Goal: Task Accomplishment & Management: Use online tool/utility

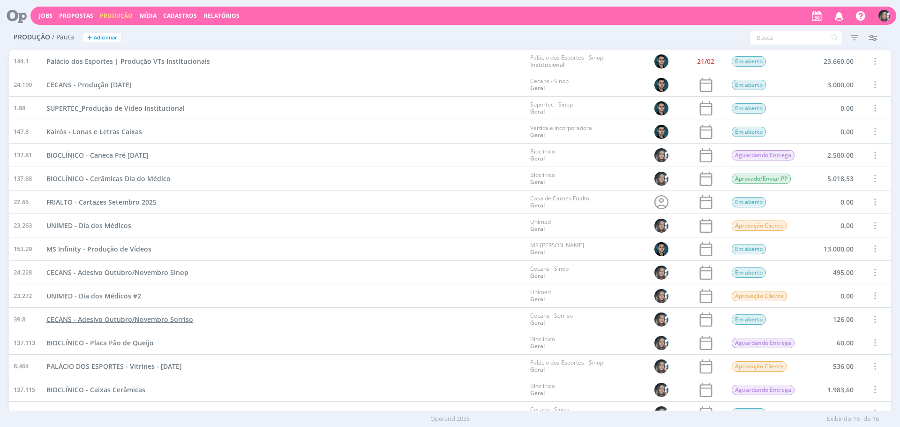
scroll to position [36, 0]
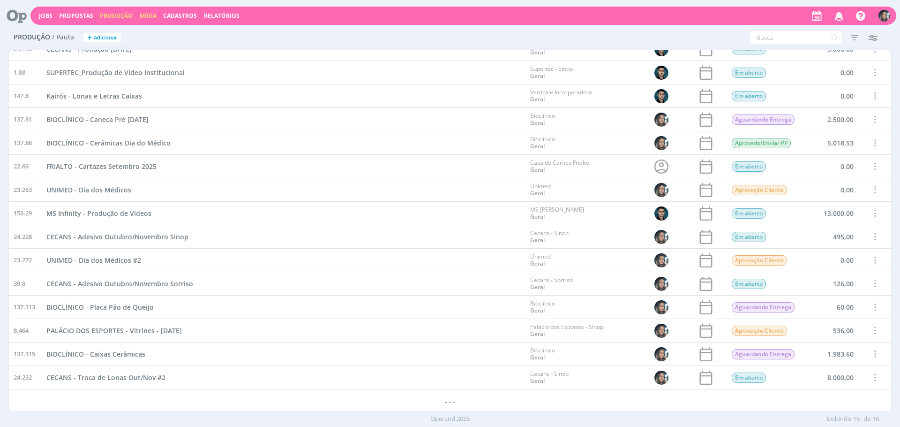
click at [147, 17] on link "Mídia" at bounding box center [148, 16] width 17 height 8
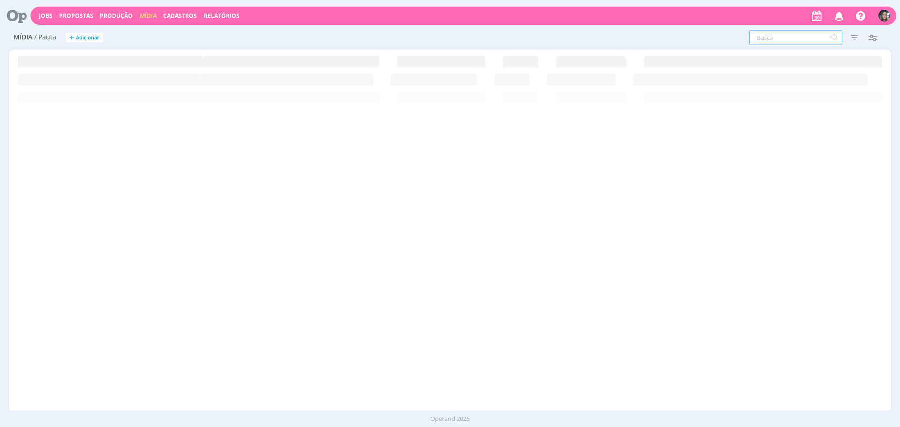
click at [826, 36] on input "text" at bounding box center [795, 37] width 93 height 15
type input "f"
type input "fr"
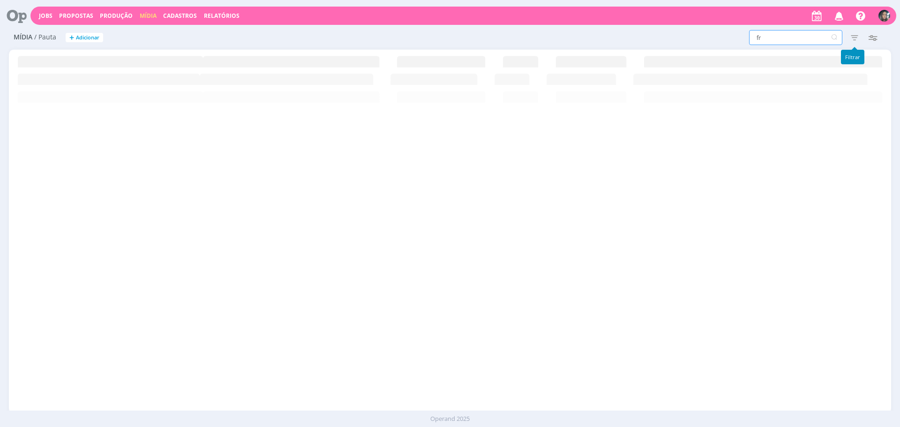
type input "fri"
type input "fria"
type input "frial"
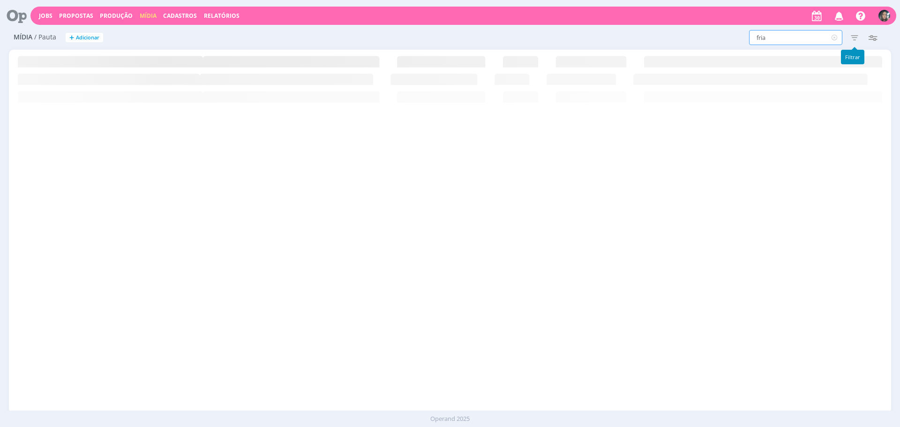
type input "frial"
type input "frialt"
type input "frialto"
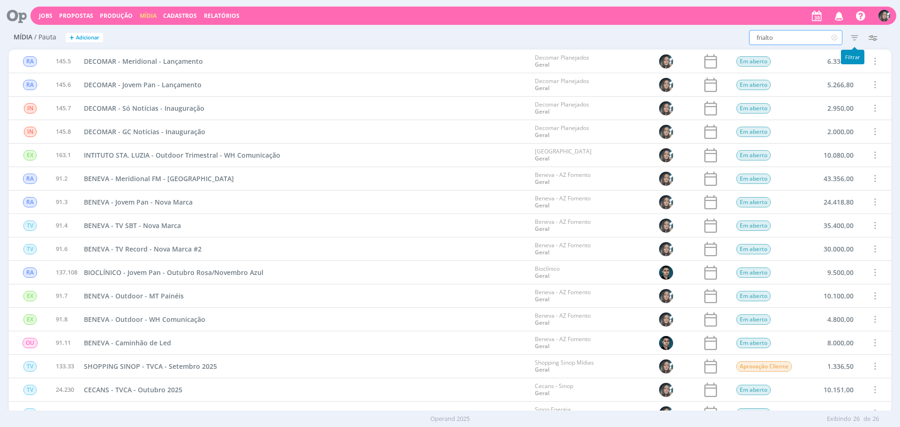
type input "frialto"
click at [851, 44] on icon "button" at bounding box center [854, 37] width 17 height 17
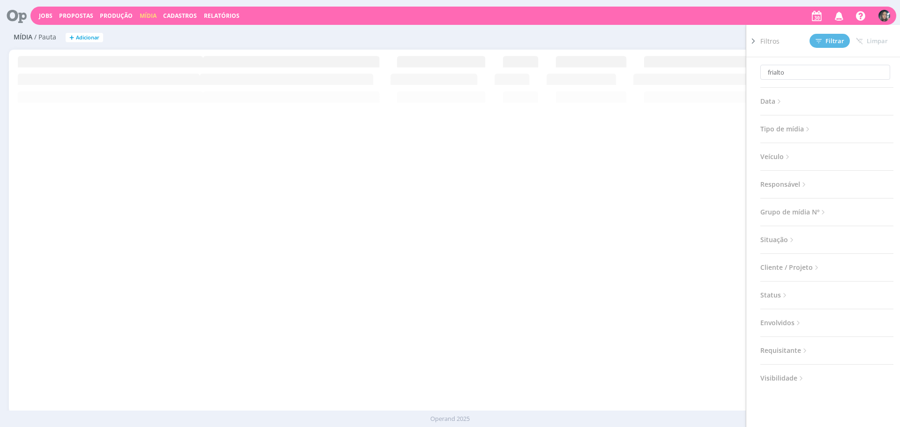
click at [788, 238] on span "Situação" at bounding box center [778, 239] width 36 height 12
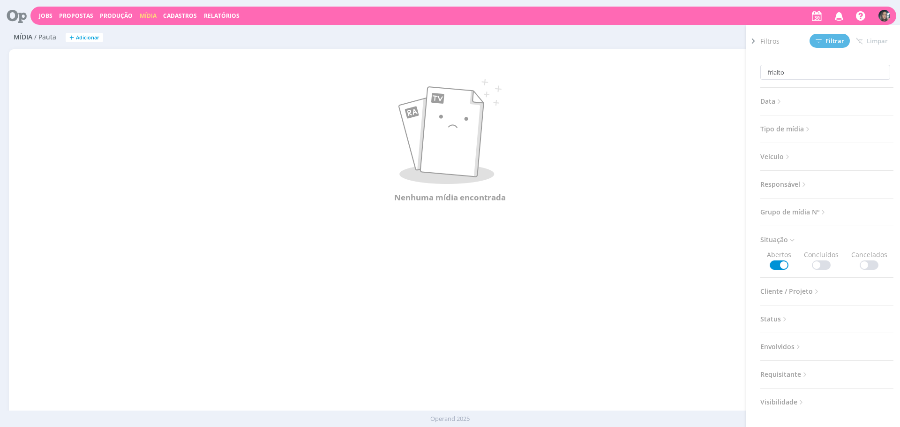
click at [827, 263] on span at bounding box center [821, 264] width 19 height 9
click at [814, 45] on button "Filtrar" at bounding box center [830, 41] width 40 height 14
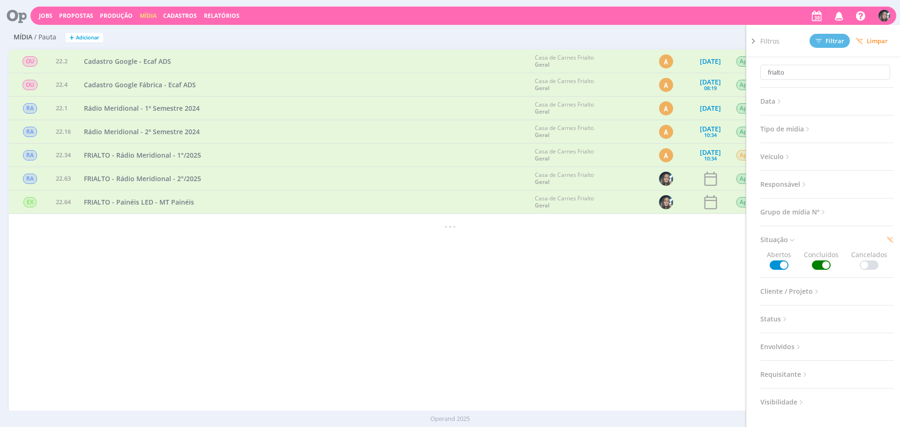
click at [90, 275] on div "RA 145.5 DECOMAR - Meridional - Lançamento Decomar Planejados Geral Em aberto 6…" at bounding box center [450, 231] width 882 height 363
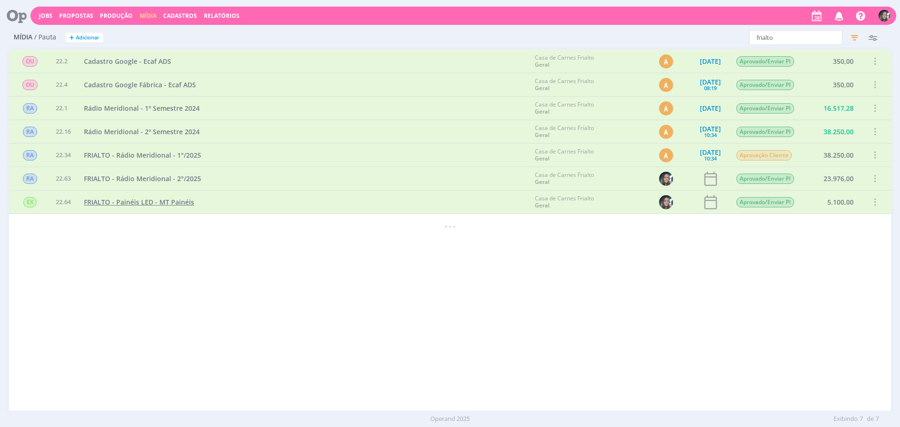
click at [129, 206] on span "FRIALTO - Painéis LED - MT Painéis" at bounding box center [139, 201] width 110 height 9
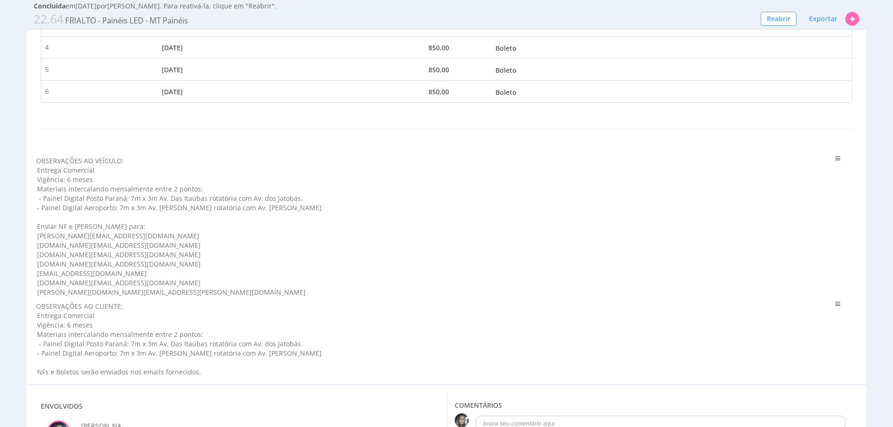
scroll to position [374, 0]
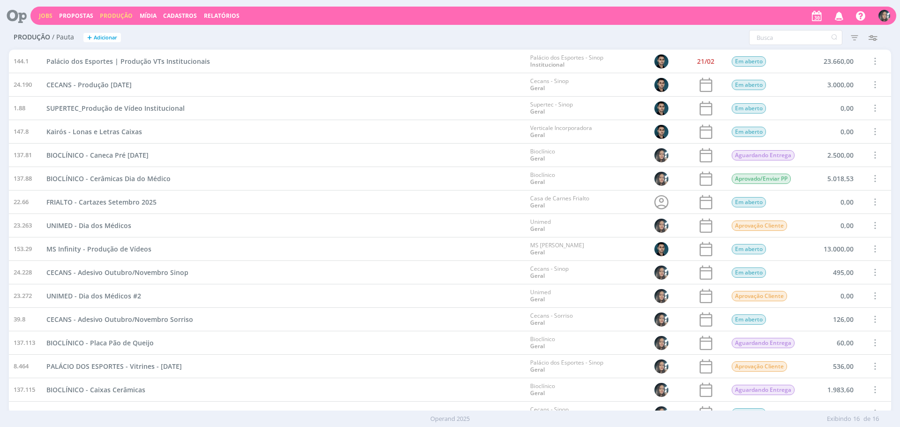
click at [45, 13] on link "Jobs" at bounding box center [46, 16] width 14 height 8
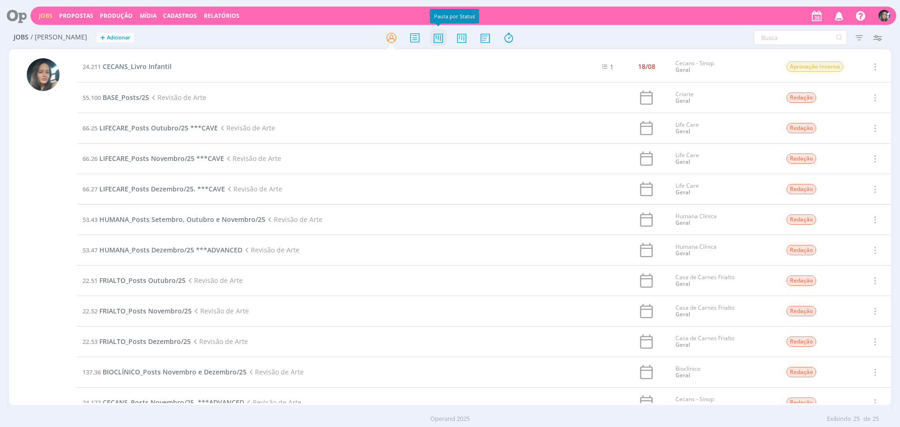
click at [439, 42] on icon at bounding box center [438, 38] width 17 height 18
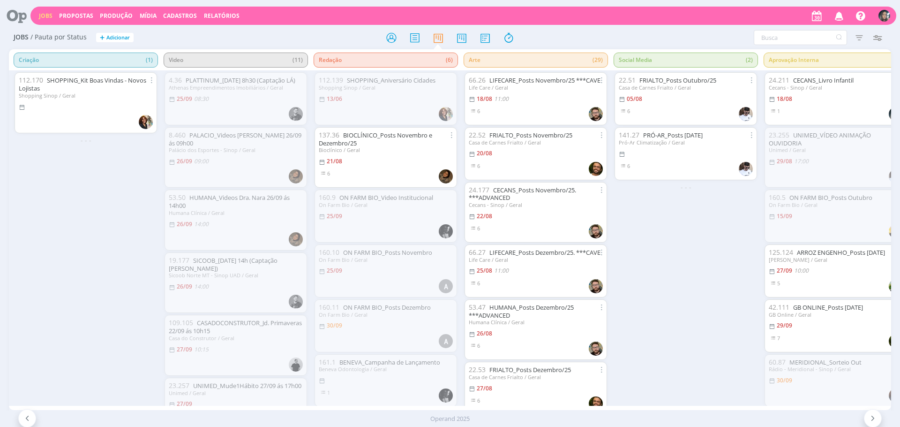
drag, startPoint x: 101, startPoint y: 12, endPoint x: 122, endPoint y: 1, distance: 23.7
click at [101, 12] on link "Produção" at bounding box center [116, 16] width 33 height 8
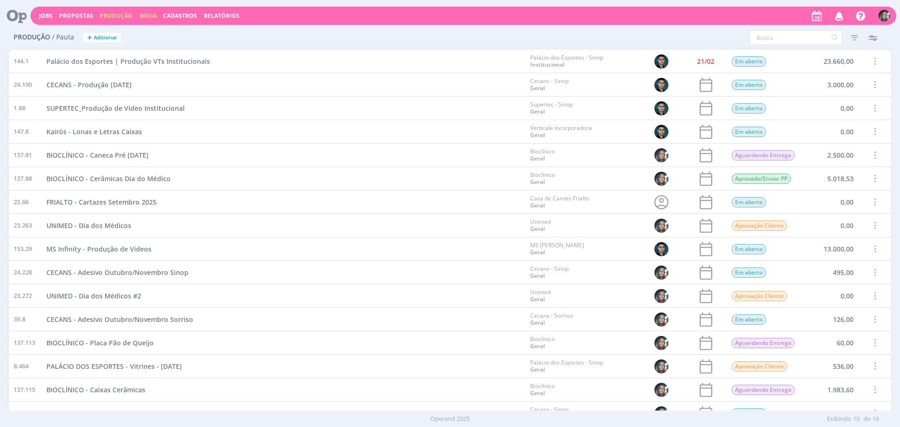
click at [143, 12] on link "Mídia" at bounding box center [148, 16] width 17 height 8
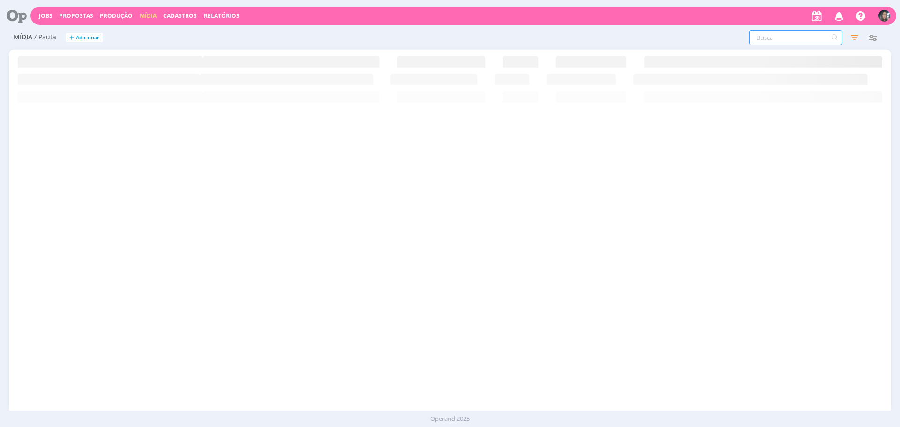
click at [776, 39] on input "text" at bounding box center [795, 37] width 93 height 15
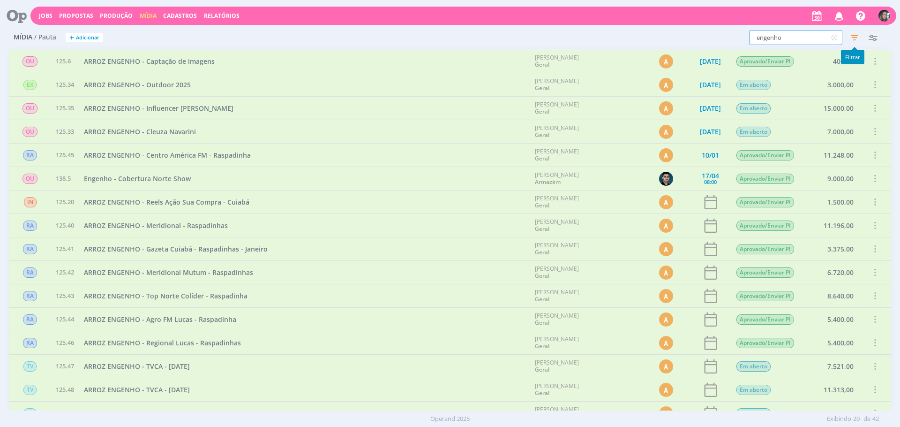
type input "engenho"
click at [855, 41] on icon "button" at bounding box center [854, 37] width 17 height 17
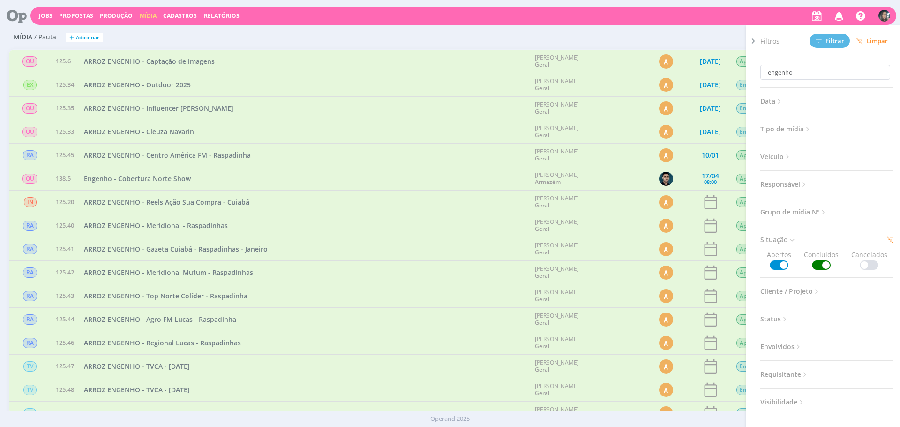
click at [461, 45] on div "engenho Filtros Filtrar Limpar engenho Data Personalizado a Tipo de mídia Selec…" at bounding box center [597, 37] width 588 height 15
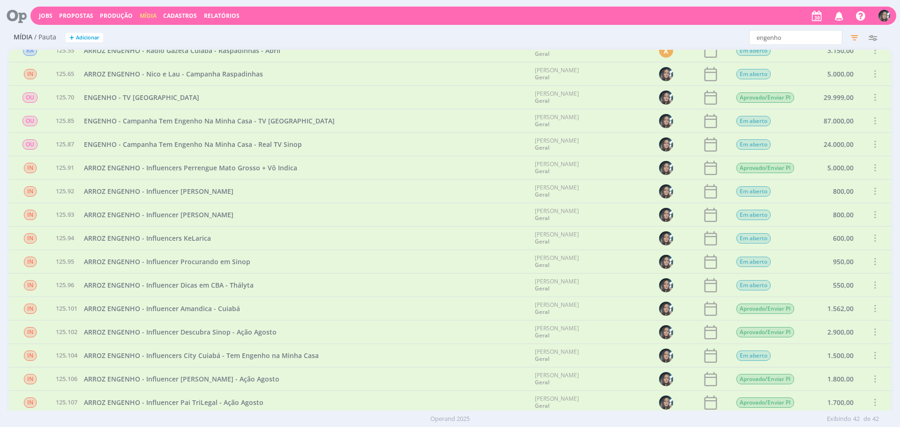
scroll to position [421, 0]
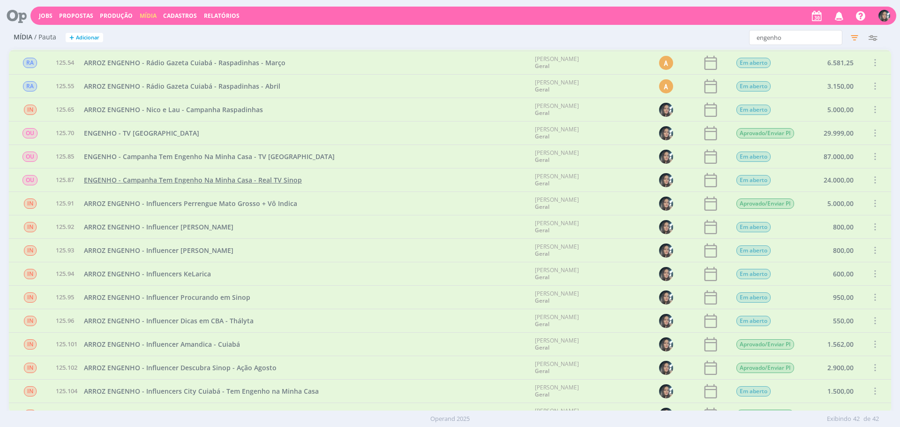
click at [286, 176] on span "ENGENHO - Campanha Tem Engenho Na Minha Casa - Real TV Sinop" at bounding box center [193, 179] width 218 height 9
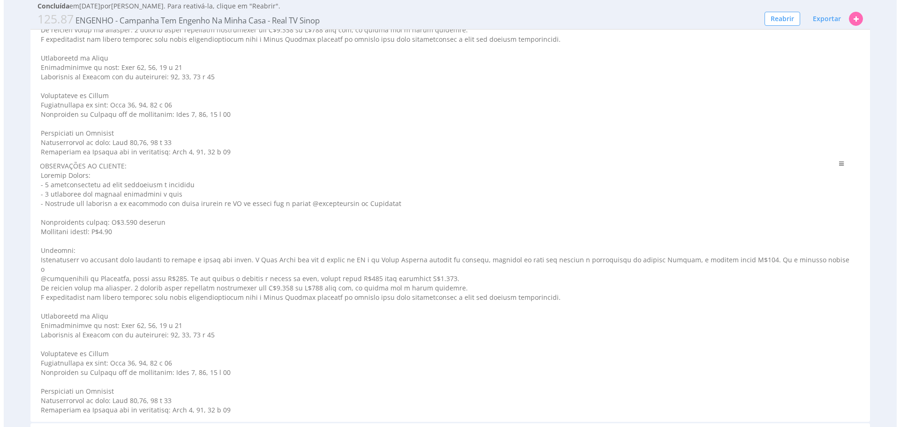
scroll to position [819, 0]
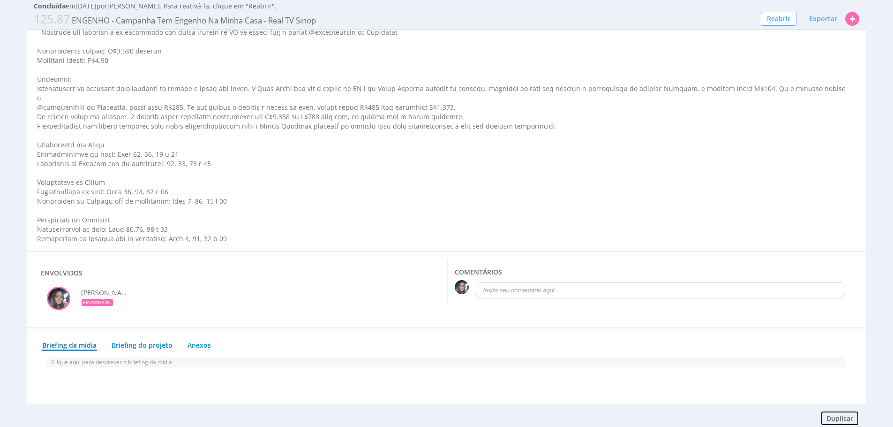
click at [831, 410] on button "Duplicar" at bounding box center [839, 418] width 39 height 16
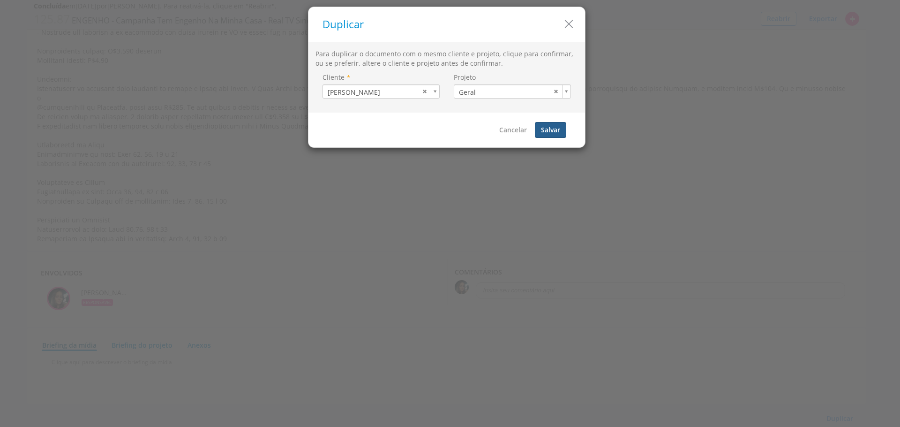
click at [556, 135] on button "Salvar" at bounding box center [550, 130] width 31 height 16
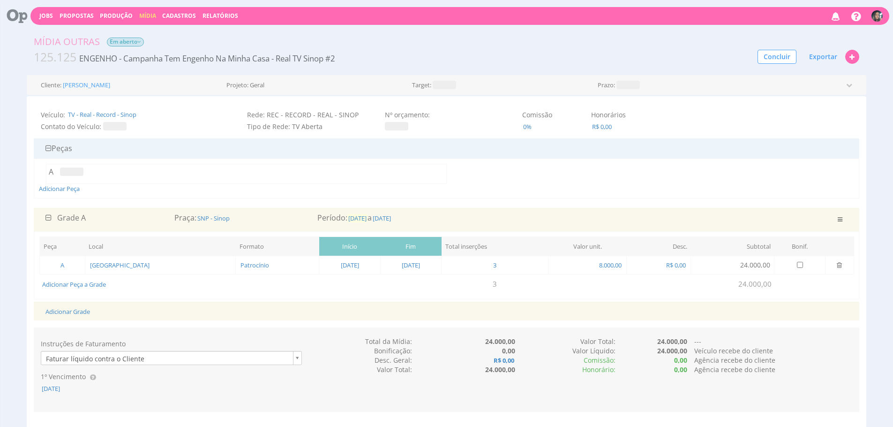
click at [366, 216] on span "[DATE]" at bounding box center [357, 218] width 20 height 8
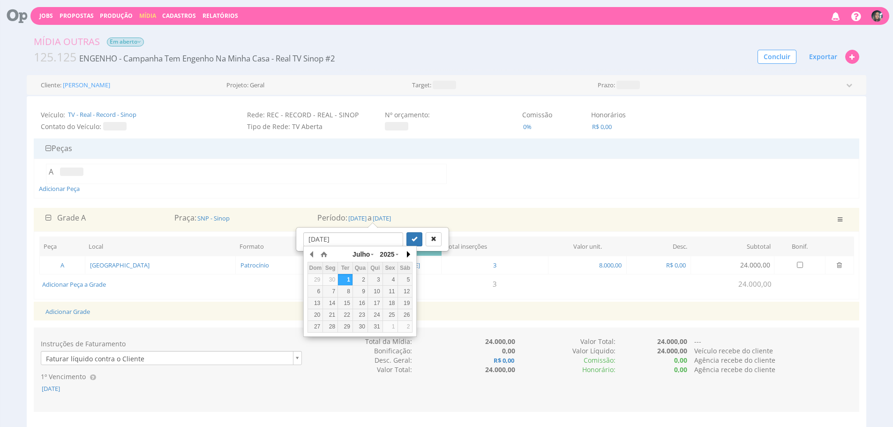
click at [406, 254] on button "button" at bounding box center [407, 254] width 9 height 14
click at [361, 327] on div "1" at bounding box center [360, 327] width 15 height 8
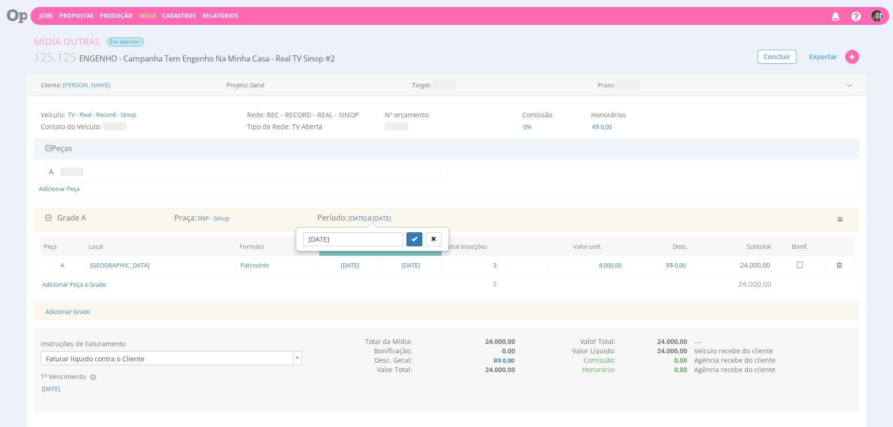
click at [412, 244] on div at bounding box center [423, 239] width 35 height 14
click at [408, 241] on button "submit" at bounding box center [414, 239] width 16 height 14
type input "01/10/2025"
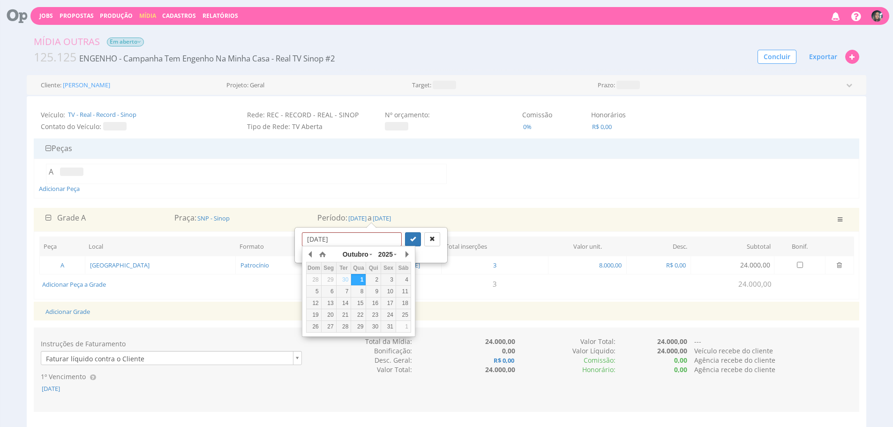
click at [510, 304] on div "Adicionar Grade" at bounding box center [446, 310] width 816 height 19
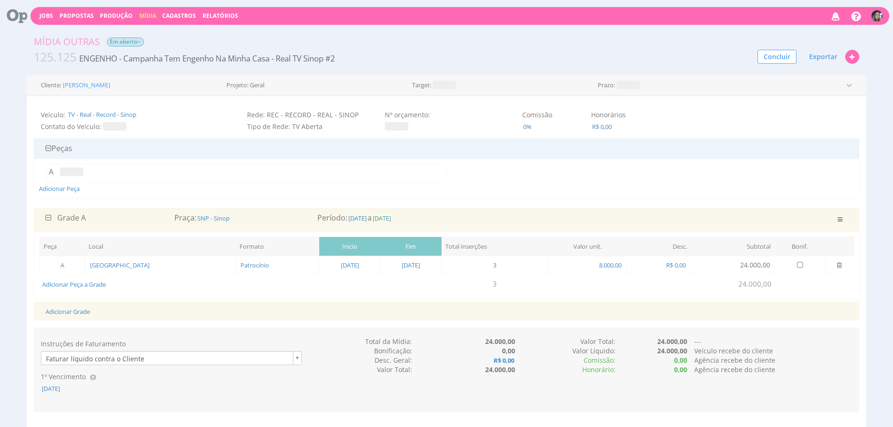
drag, startPoint x: 399, startPoint y: 216, endPoint x: 403, endPoint y: 220, distance: 5.6
click at [392, 216] on span "[DATE]" at bounding box center [382, 218] width 20 height 8
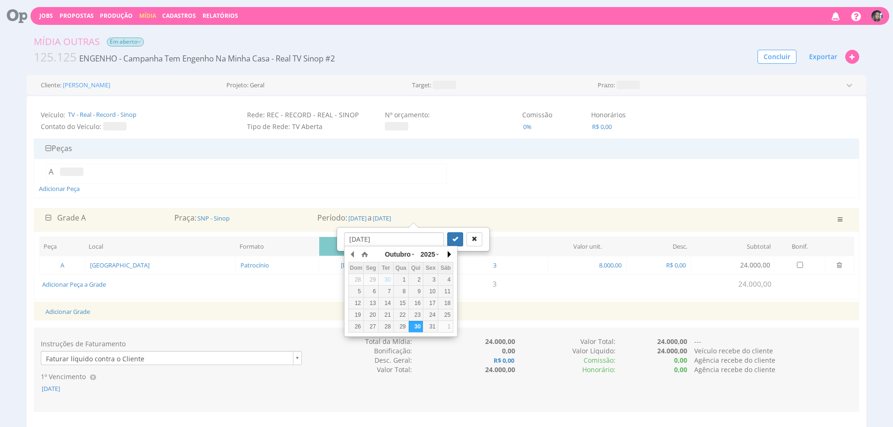
click at [447, 257] on button "button" at bounding box center [448, 254] width 9 height 14
click at [448, 257] on button "button" at bounding box center [448, 254] width 9 height 14
click at [405, 328] on div "31" at bounding box center [401, 327] width 15 height 8
type input "31/12/2025"
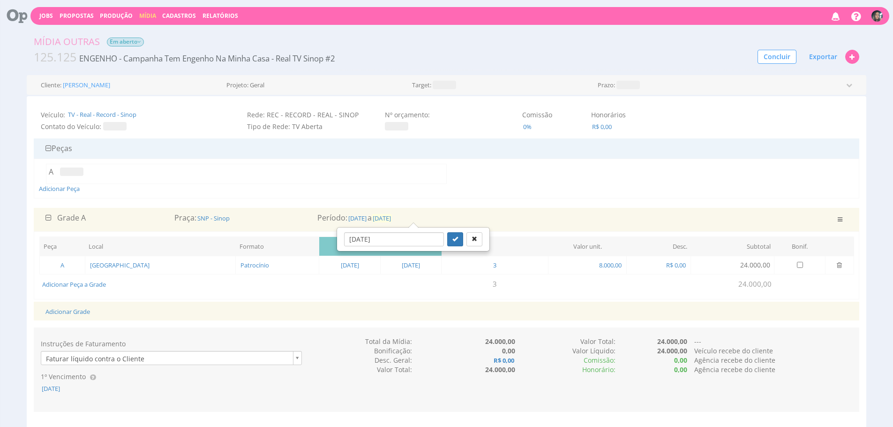
click at [392, 218] on span "30/09/2025" at bounding box center [382, 218] width 20 height 8
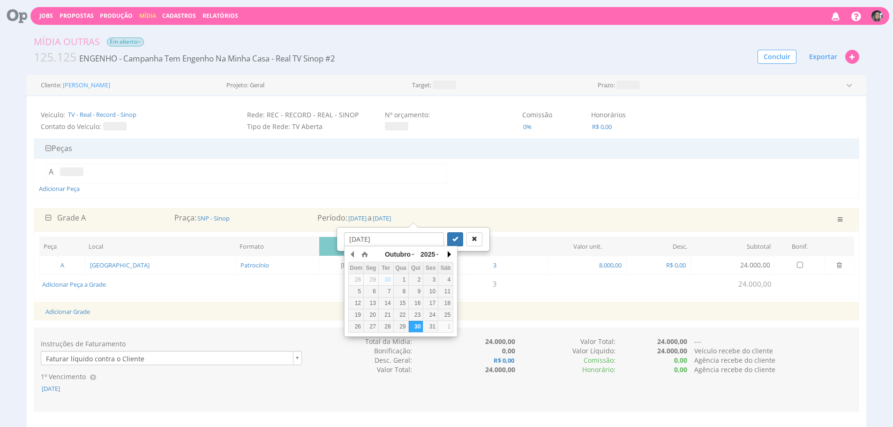
click at [446, 257] on button "button" at bounding box center [448, 254] width 9 height 14
click at [414, 325] on div "1" at bounding box center [416, 327] width 15 height 8
type input "01/01/2026"
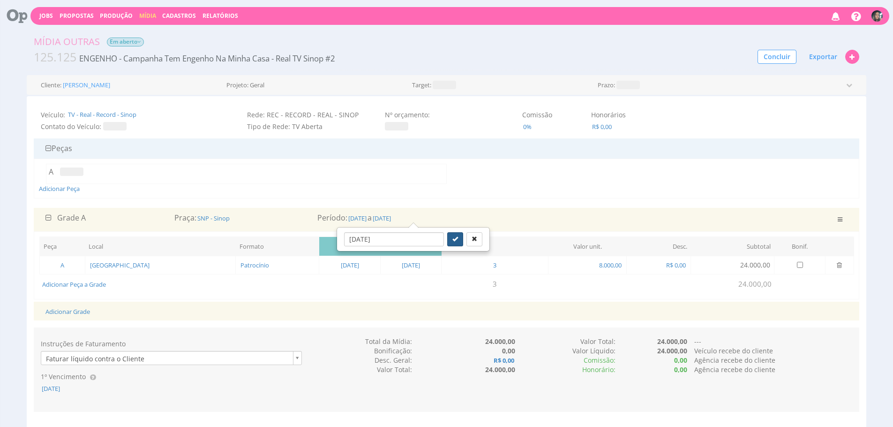
click at [447, 243] on button "submit" at bounding box center [455, 239] width 16 height 14
click at [403, 266] on span "[DATE]" at bounding box center [411, 265] width 20 height 8
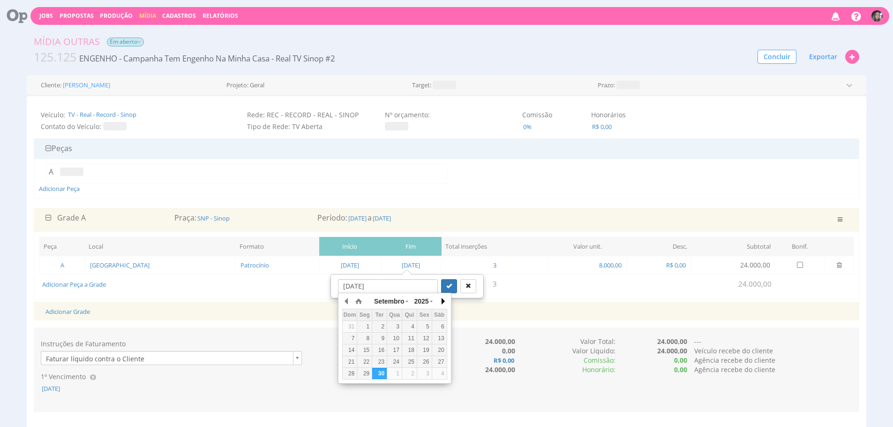
click at [443, 304] on button "button" at bounding box center [442, 301] width 9 height 14
click at [442, 303] on button "button" at bounding box center [442, 301] width 9 height 14
click at [348, 299] on button "button" at bounding box center [346, 301] width 9 height 14
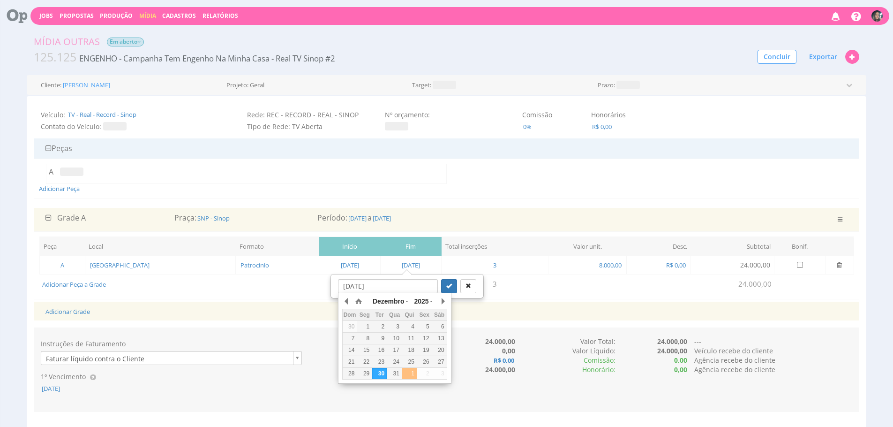
click at [407, 371] on div "1" at bounding box center [409, 373] width 15 height 8
type input "01/01/2026"
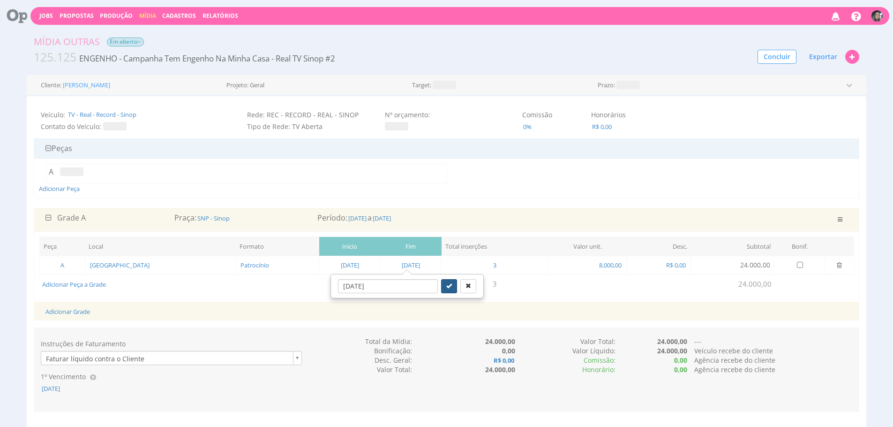
click at [446, 284] on icon "submit" at bounding box center [449, 286] width 6 height 6
click at [341, 218] on div "Período: 01/07/2025 a 01/01/2026" at bounding box center [446, 217] width 272 height 11
click at [360, 216] on span "01/07/2025" at bounding box center [357, 218] width 20 height 8
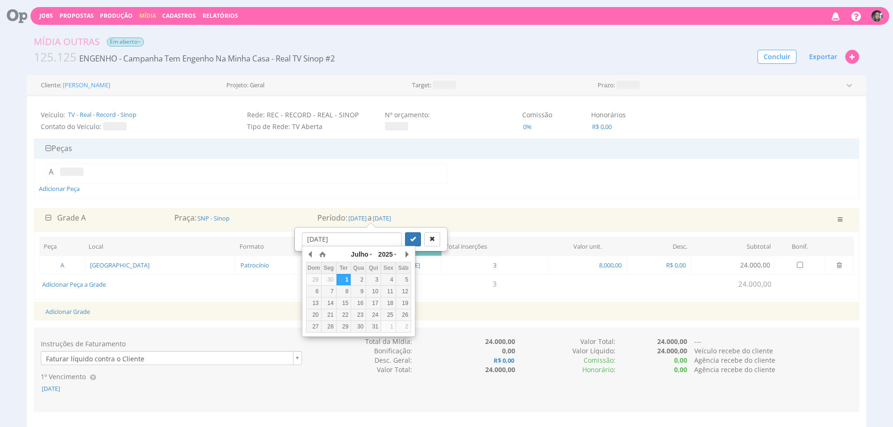
click at [413, 256] on div "Julho Janeiro Fevereiro Março Abril Maio Junho Julho Agosto Setembro Outubro No…" at bounding box center [358, 291] width 113 height 91
click at [410, 255] on button "button" at bounding box center [406, 254] width 9 height 14
click at [358, 329] on div "1" at bounding box center [358, 327] width 15 height 8
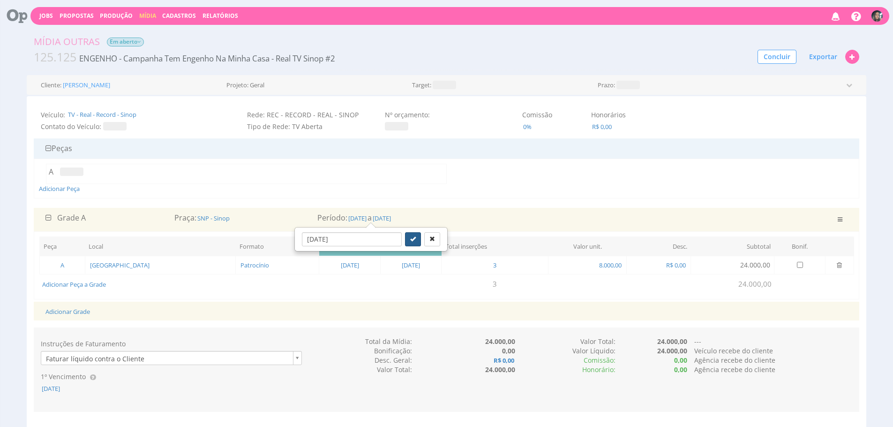
click at [405, 240] on button "submit" at bounding box center [413, 239] width 16 height 14
type input "01/10/2025"
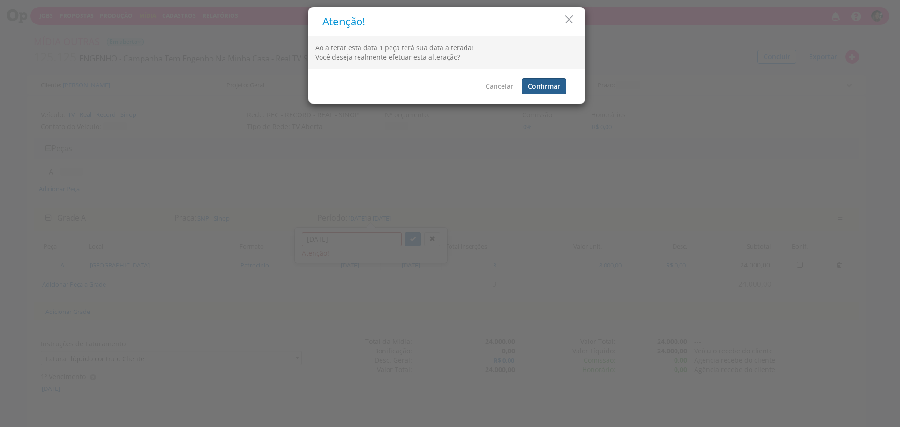
click at [553, 83] on button "Confirmar" at bounding box center [544, 86] width 45 height 16
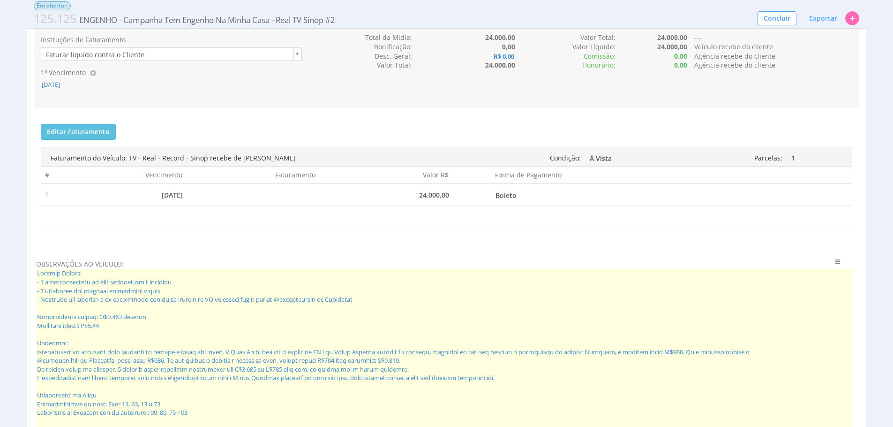
scroll to position [365, 0]
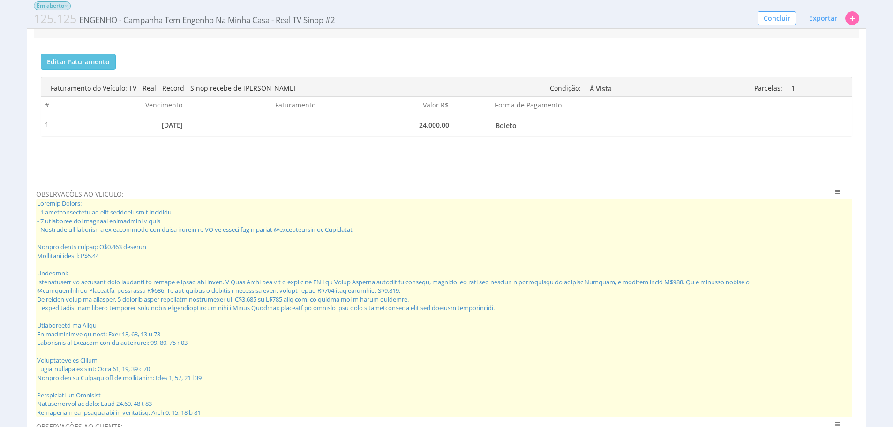
click at [170, 240] on span at bounding box center [444, 308] width 816 height 218
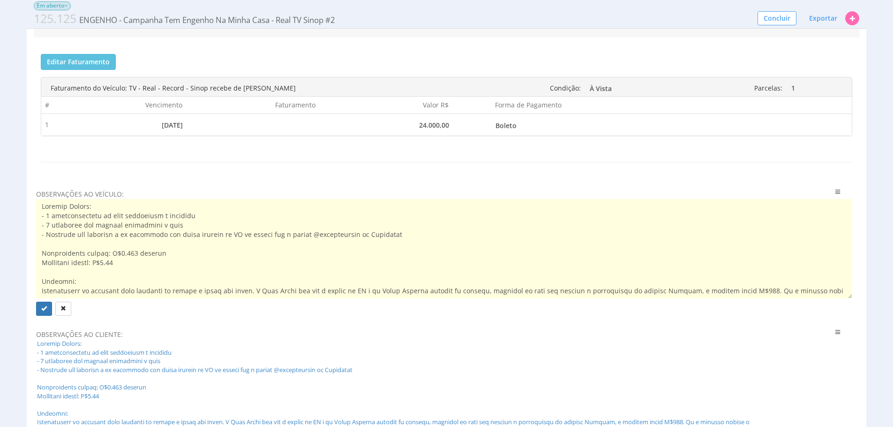
scroll to position [352, 0]
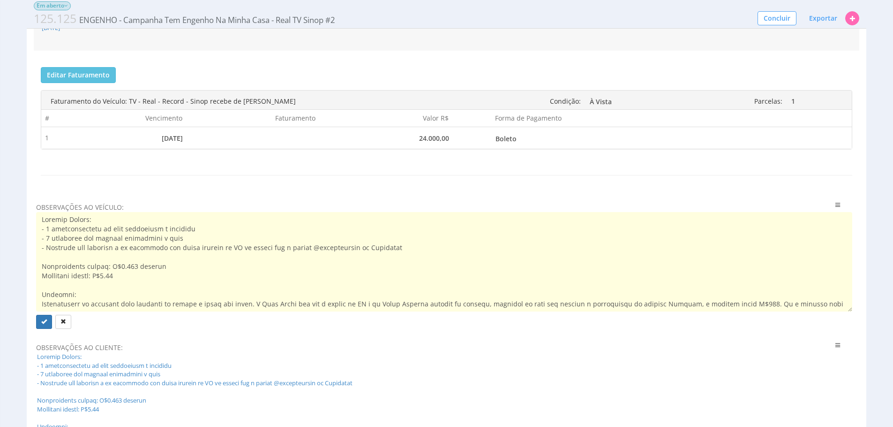
drag, startPoint x: 359, startPoint y: 257, endPoint x: 36, endPoint y: 231, distance: 324.5
click at [36, 232] on textarea at bounding box center [444, 261] width 816 height 99
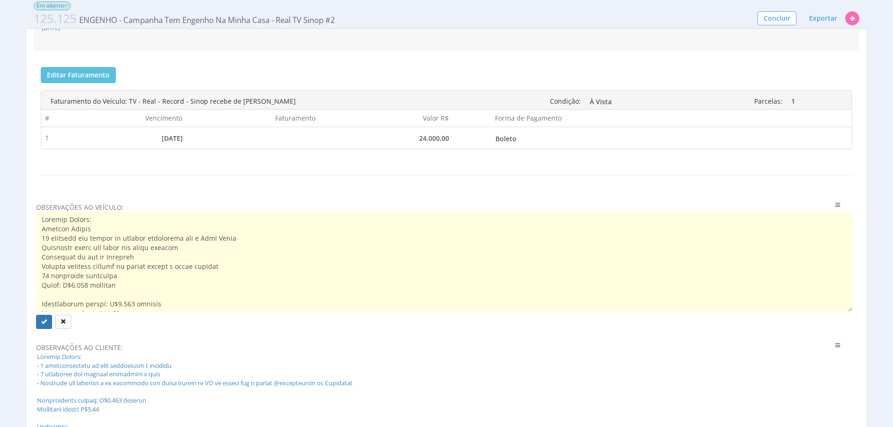
click at [93, 228] on textarea at bounding box center [444, 261] width 816 height 99
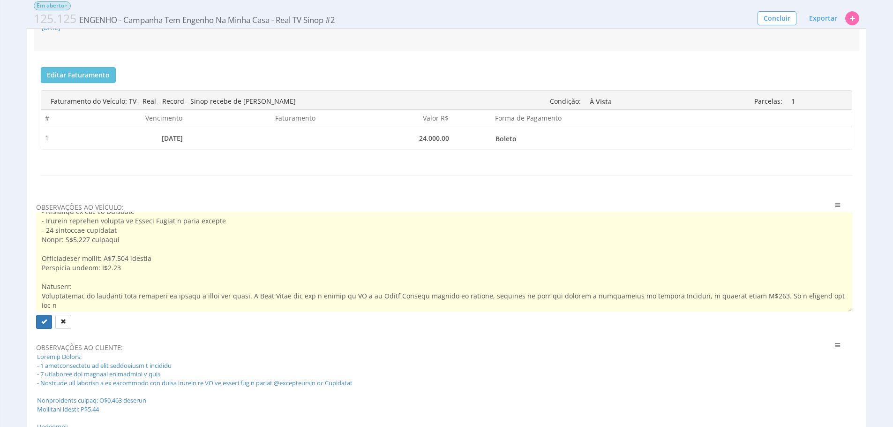
scroll to position [51, 0]
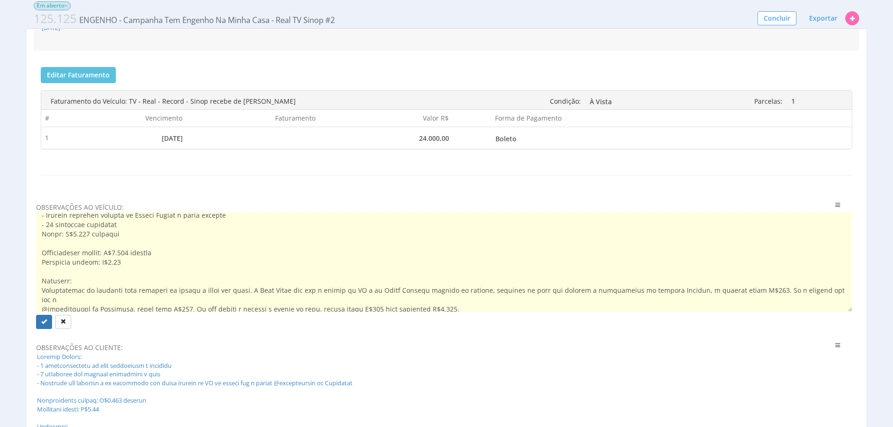
click at [119, 237] on textarea at bounding box center [444, 261] width 816 height 99
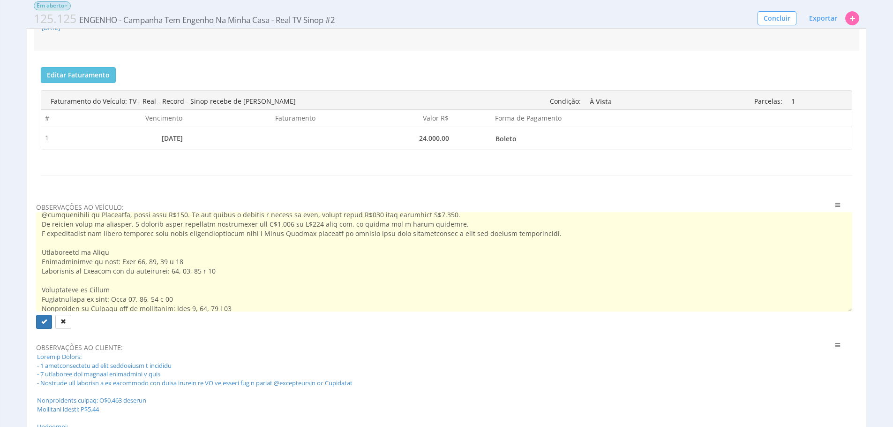
scroll to position [138, 0]
drag, startPoint x: 228, startPoint y: 262, endPoint x: 175, endPoint y: 259, distance: 53.1
click at [175, 259] on textarea at bounding box center [444, 261] width 816 height 99
click at [178, 249] on textarea at bounding box center [444, 261] width 816 height 99
click at [237, 300] on textarea at bounding box center [444, 261] width 816 height 99
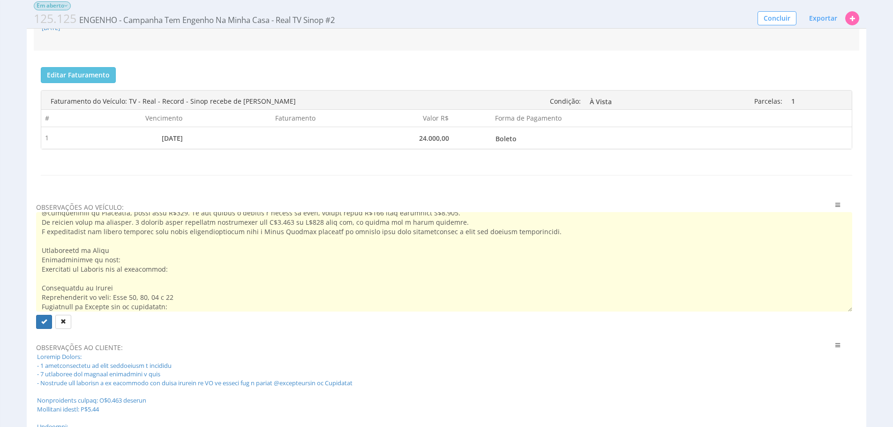
click at [184, 287] on textarea at bounding box center [444, 261] width 816 height 99
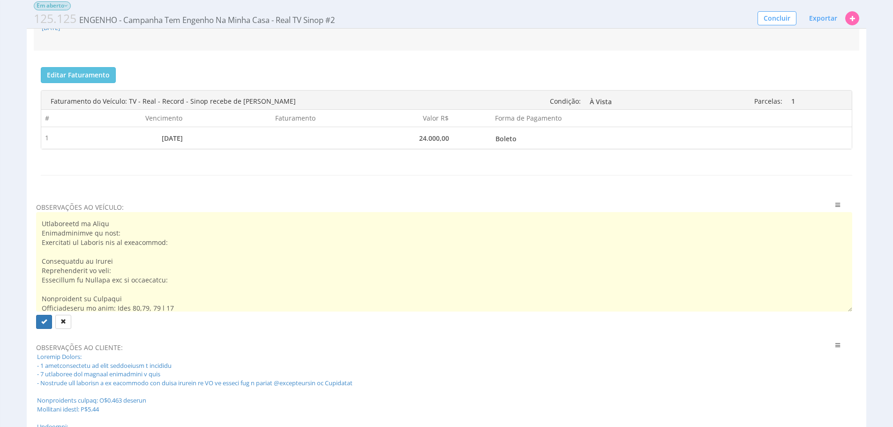
scroll to position [169, 0]
click at [233, 302] on textarea at bounding box center [444, 261] width 816 height 99
click at [185, 293] on textarea at bounding box center [444, 261] width 816 height 99
drag, startPoint x: 185, startPoint y: 302, endPoint x: 187, endPoint y: 298, distance: 4.8
click at [187, 298] on textarea at bounding box center [444, 261] width 816 height 99
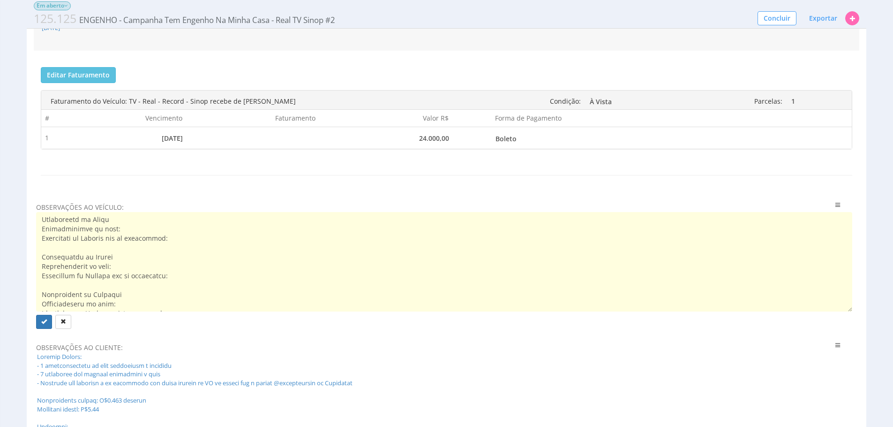
click at [195, 288] on textarea at bounding box center [444, 261] width 816 height 99
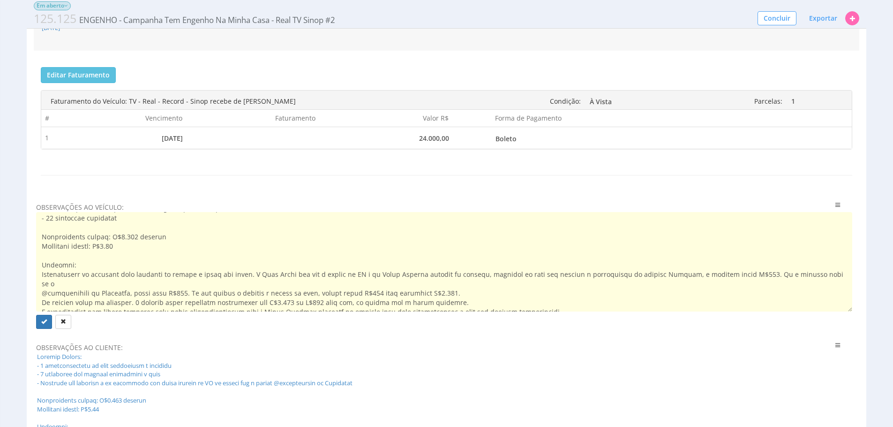
scroll to position [52, 0]
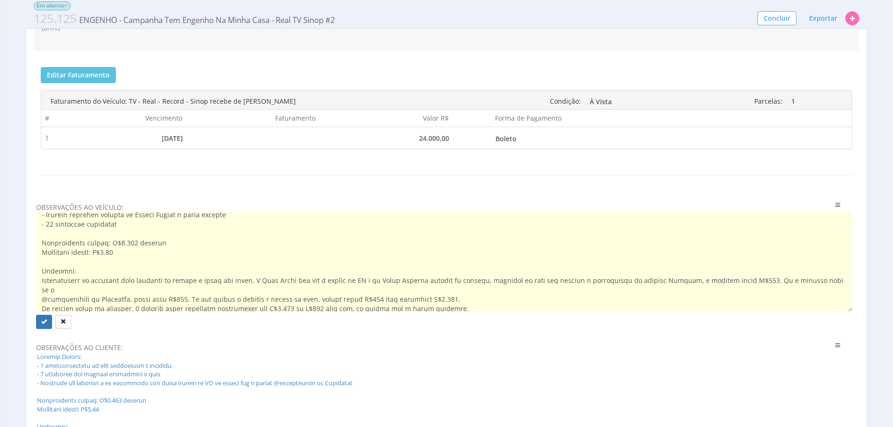
click at [165, 256] on textarea at bounding box center [444, 261] width 816 height 99
type textarea "Entrega Mensal: - 01 gravação por semana em bairros diferentes com o Jean Lucas…"
click at [32, 299] on div "Veículo: TV - Real - Record - Sinop Contato do Veículo: Rede: REC - RECORD - RE…" at bounding box center [447, 156] width 840 height 842
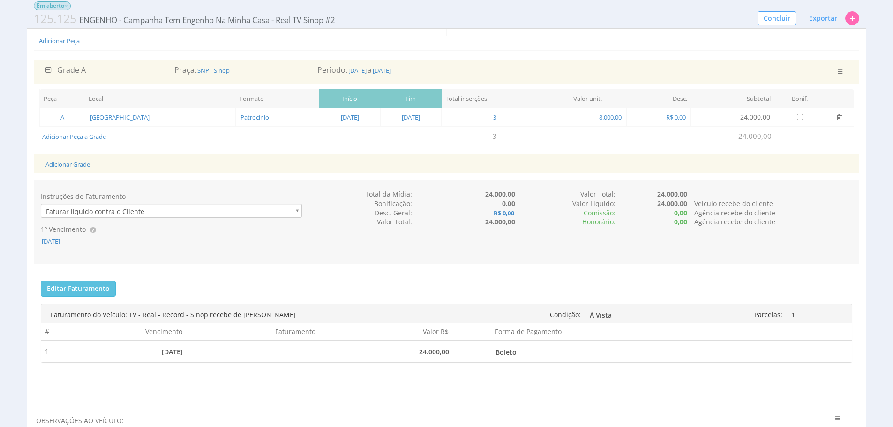
scroll to position [141, 0]
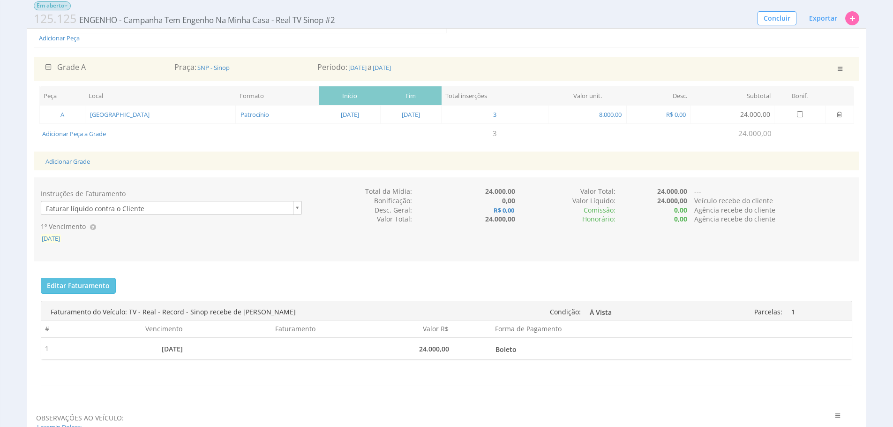
click at [60, 240] on span "15/08/2025" at bounding box center [51, 238] width 20 height 8
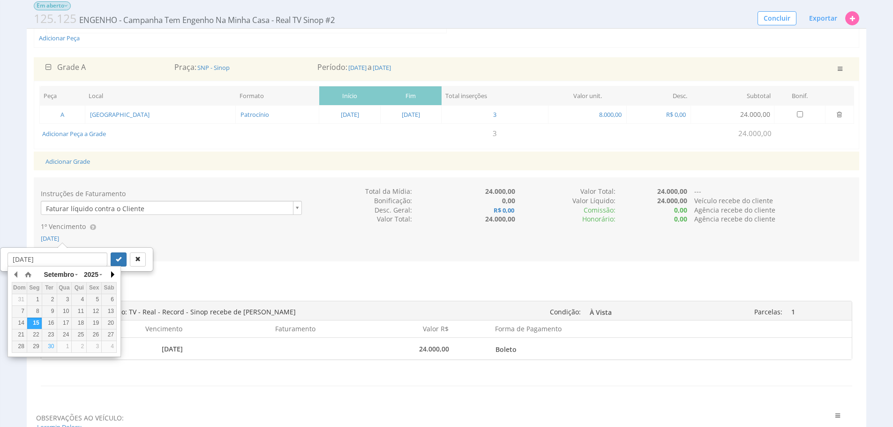
click at [109, 269] on button "button" at bounding box center [111, 274] width 9 height 14
click at [110, 270] on button "button" at bounding box center [111, 274] width 9 height 14
click at [107, 320] on div "15" at bounding box center [109, 323] width 15 height 8
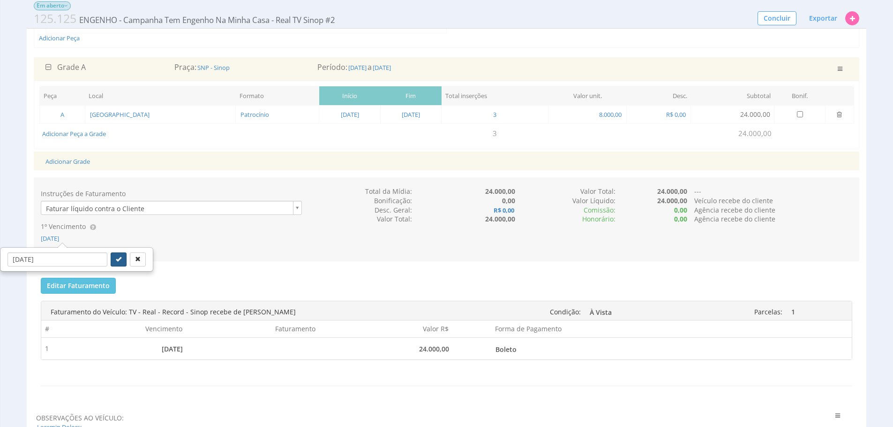
click at [111, 263] on button "submit" at bounding box center [119, 259] width 16 height 14
type input "15/11/2025"
click at [99, 289] on button "Editar Faturamento" at bounding box center [78, 286] width 75 height 16
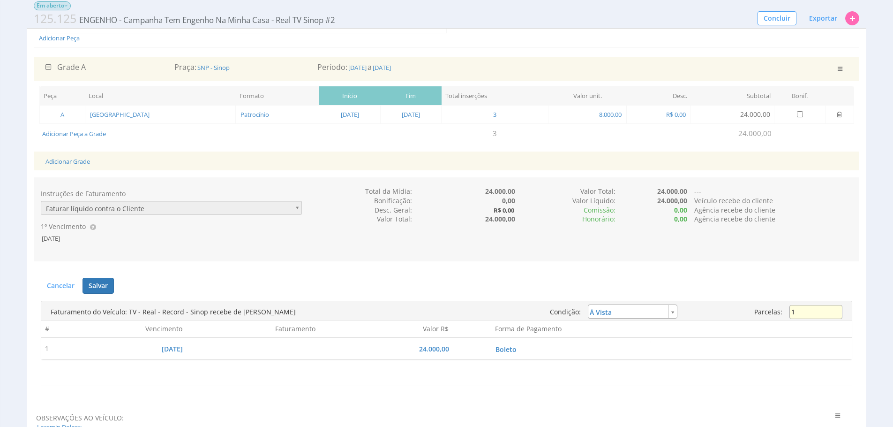
click at [808, 314] on input "1" at bounding box center [815, 312] width 53 height 14
type input "3"
type input "installment"
type input "8.000,00"
click at [106, 288] on button "Salvar" at bounding box center [98, 286] width 31 height 16
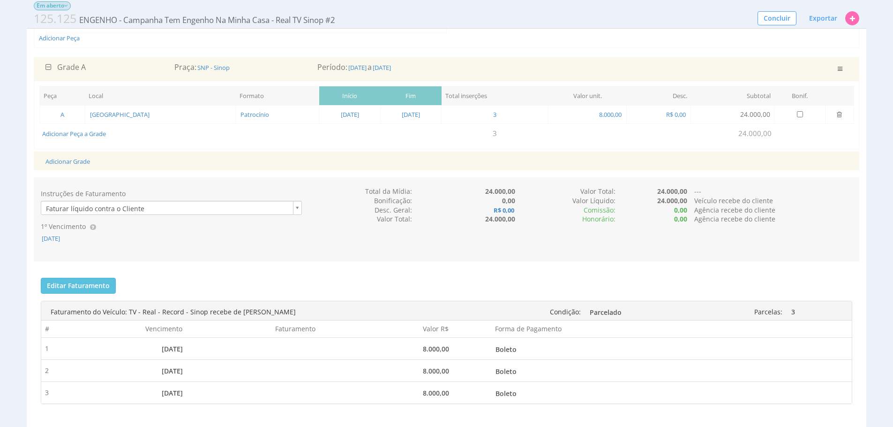
click at [303, 270] on div "Instruções de Faturamento Faturar líquido contra o Cliente 1º Vencimento 15/11/…" at bounding box center [447, 314] width 826 height 274
click at [683, 286] on div "Editar Faturamento Cancelar Salvar Enviar para o Financeiro Faturas enviadas pa…" at bounding box center [447, 361] width 826 height 180
click at [391, 270] on div "Instruções de Faturamento Faturar líquido contra o Cliente 1º Vencimento 15/11/…" at bounding box center [447, 314] width 826 height 274
click at [541, 285] on div "Editar Faturamento Cancelar Salvar Enviar para o Financeiro Faturas enviadas pa…" at bounding box center [447, 361] width 826 height 180
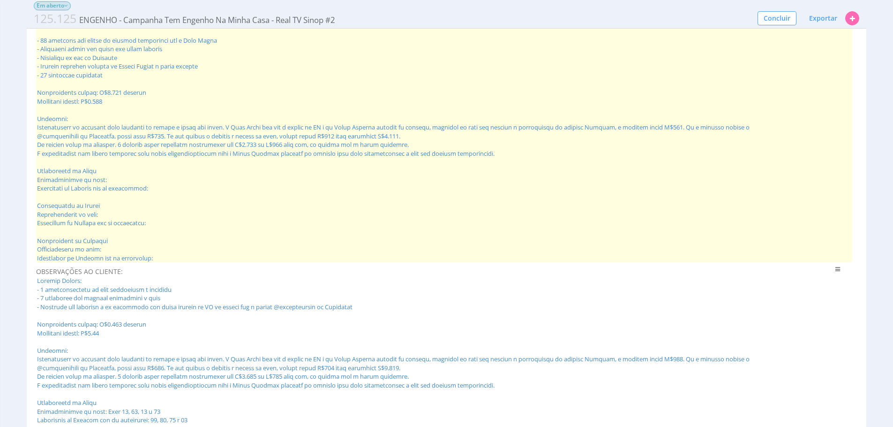
scroll to position [583, 0]
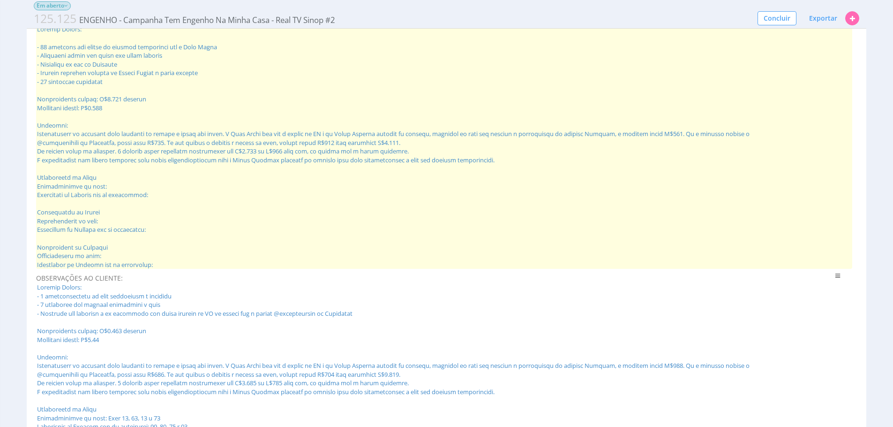
click at [210, 158] on span at bounding box center [444, 147] width 816 height 244
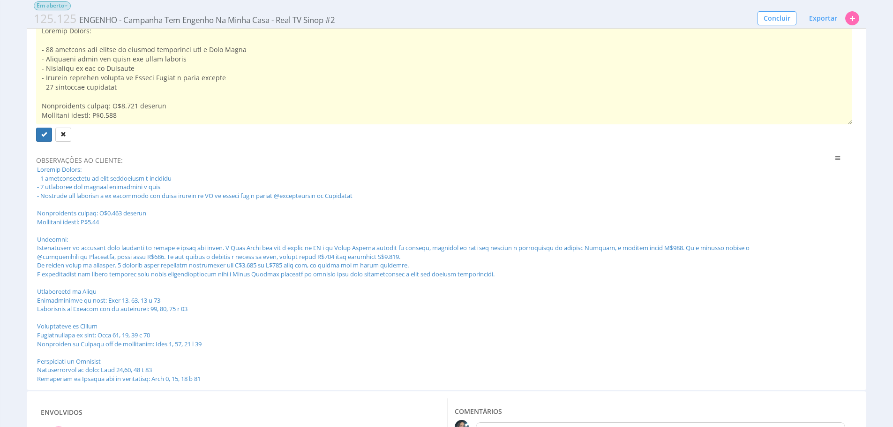
scroll to position [0, 0]
drag, startPoint x: 170, startPoint y: 89, endPoint x: 30, endPoint y: 24, distance: 154.0
click at [30, 24] on div "Mídia Outras Em aberto Esta Mídia foi enviada para o Financeiro 125.125 ENGENHO…" at bounding box center [446, 7] width 893 height 1128
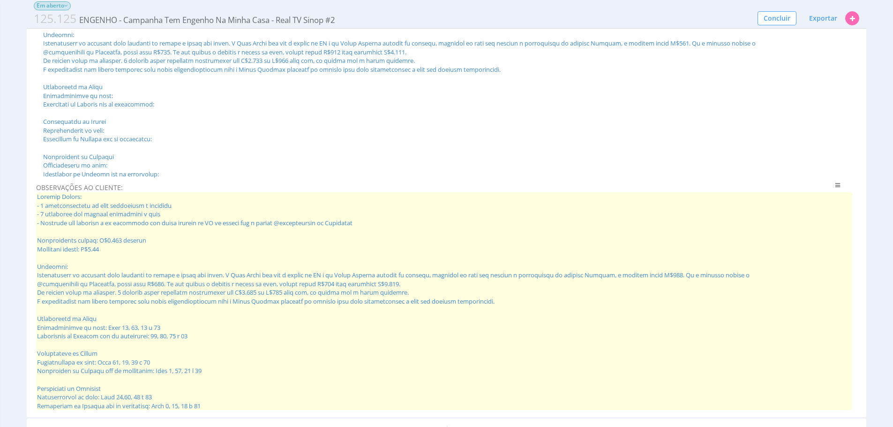
scroll to position [692, 0]
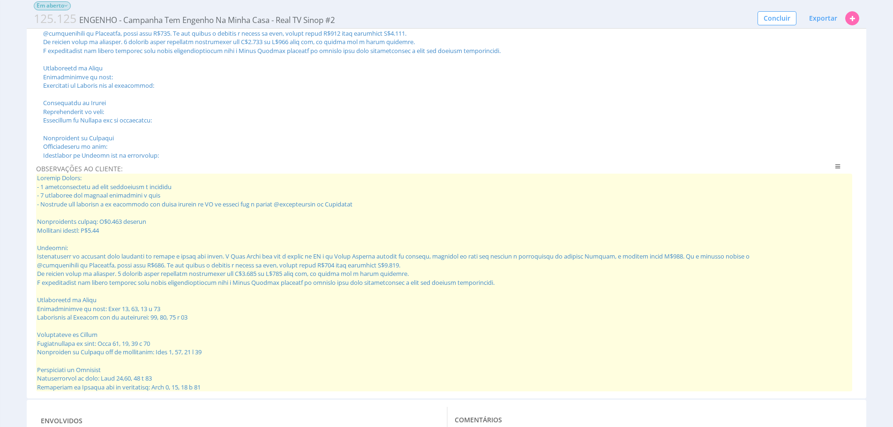
click at [128, 232] on span at bounding box center [444, 282] width 816 height 218
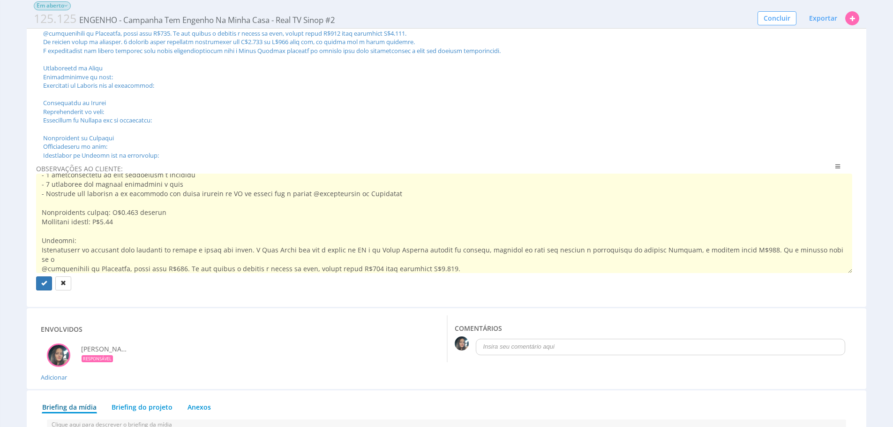
scroll to position [0, 0]
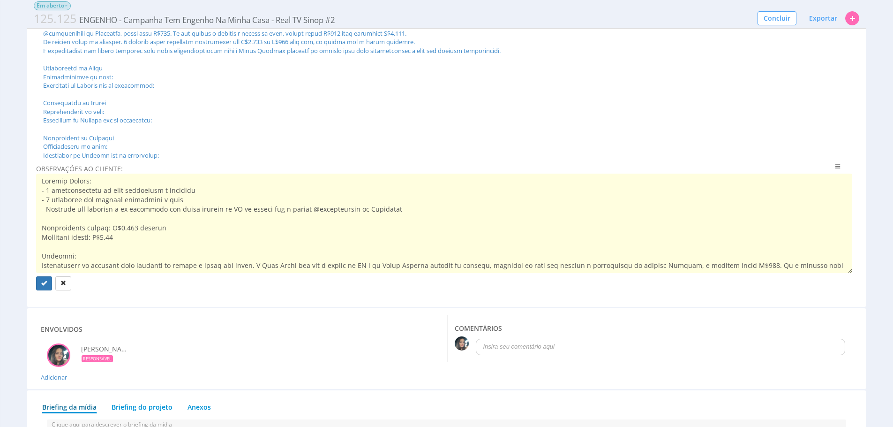
type textarea "Entrega Mensal: - 01 gravação por semana em bairros diferentes com o Jean Lucas…"
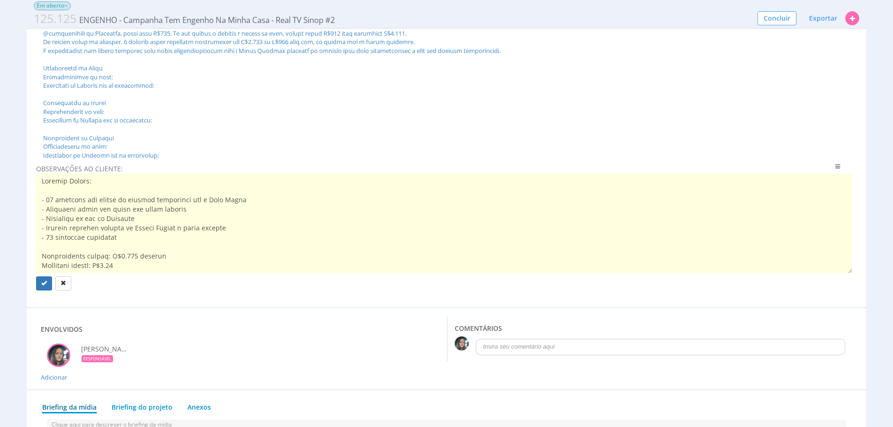
drag, startPoint x: 412, startPoint y: 195, endPoint x: 28, endPoint y: 158, distance: 385.7
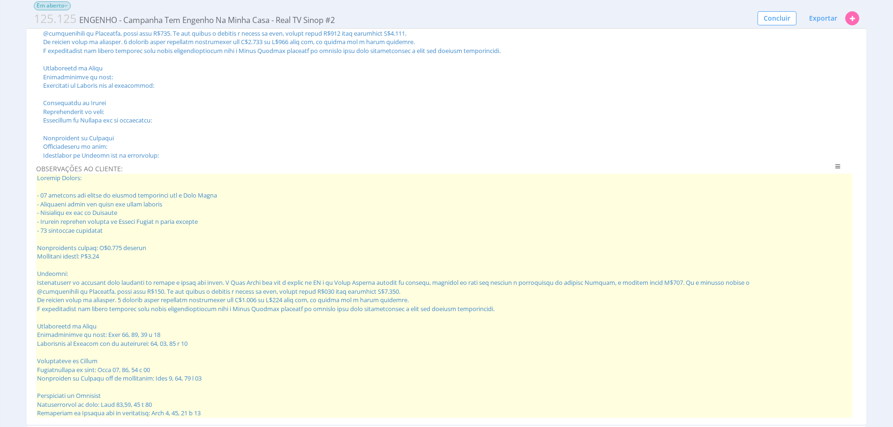
click at [189, 245] on span at bounding box center [444, 295] width 816 height 244
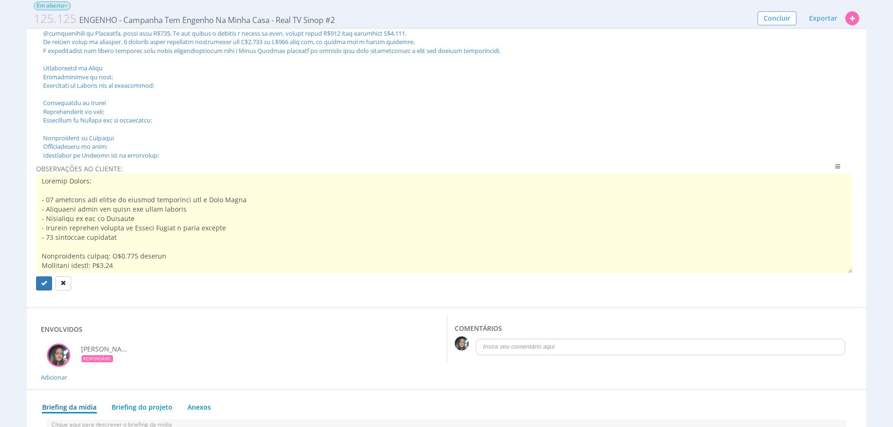
click at [98, 188] on textarea at bounding box center [444, 222] width 816 height 99
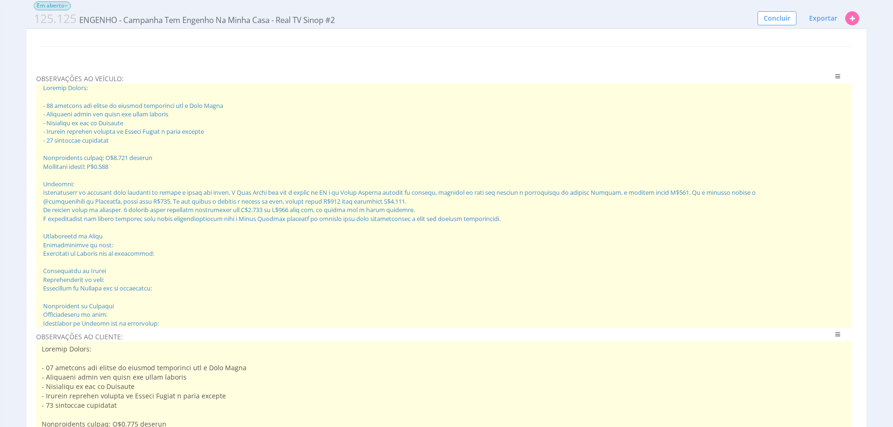
scroll to position [521, 0]
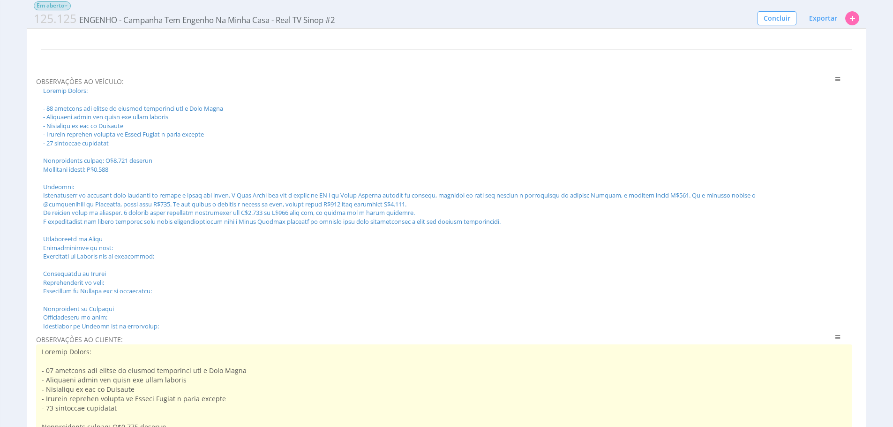
click at [20, 265] on div "Mídia Outras Em aberto Esta Mídia foi enviada para o Financeiro 125.125 ENGENHO…" at bounding box center [446, 81] width 893 height 1154
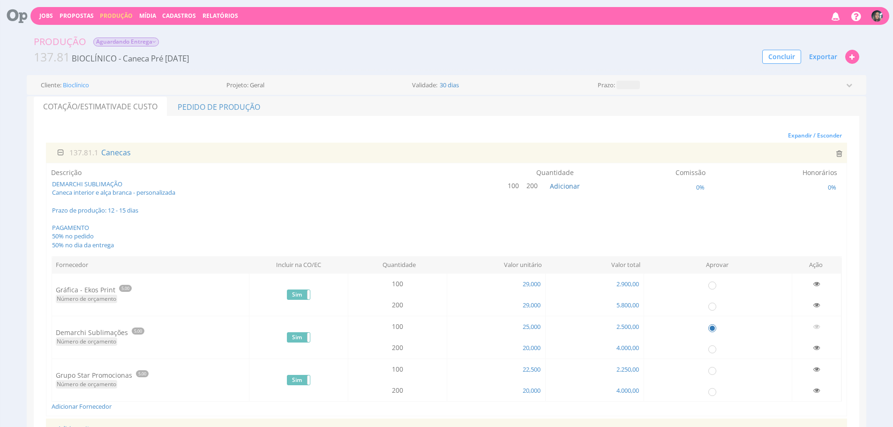
scroll to position [281, 0]
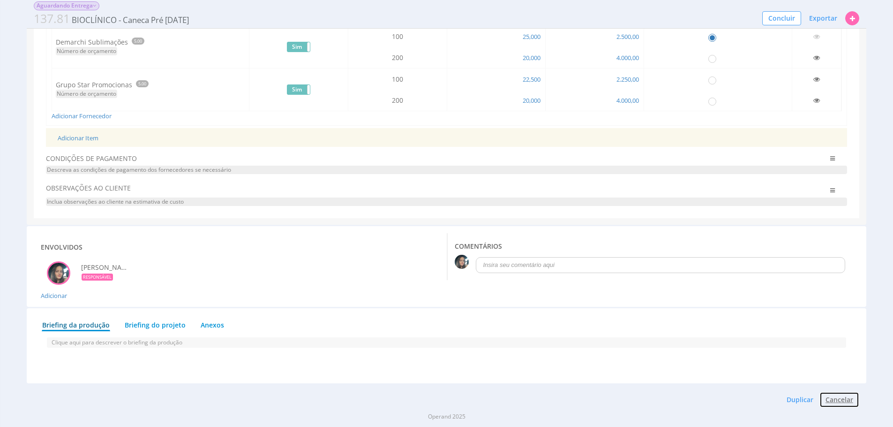
click at [839, 399] on button "Cancelar" at bounding box center [839, 399] width 40 height 16
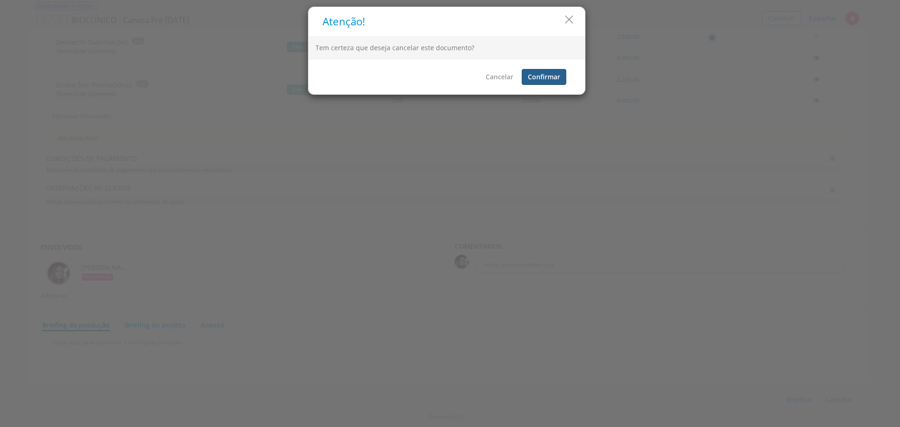
click at [536, 69] on button "Confirmar" at bounding box center [544, 77] width 45 height 16
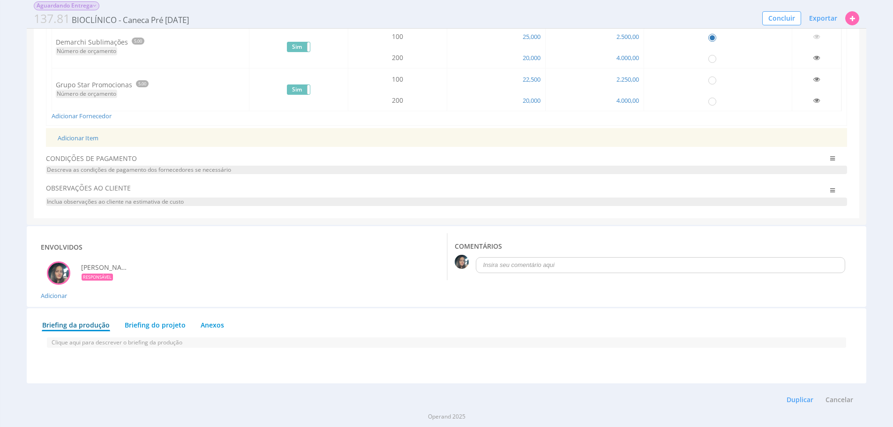
scroll to position [211, 0]
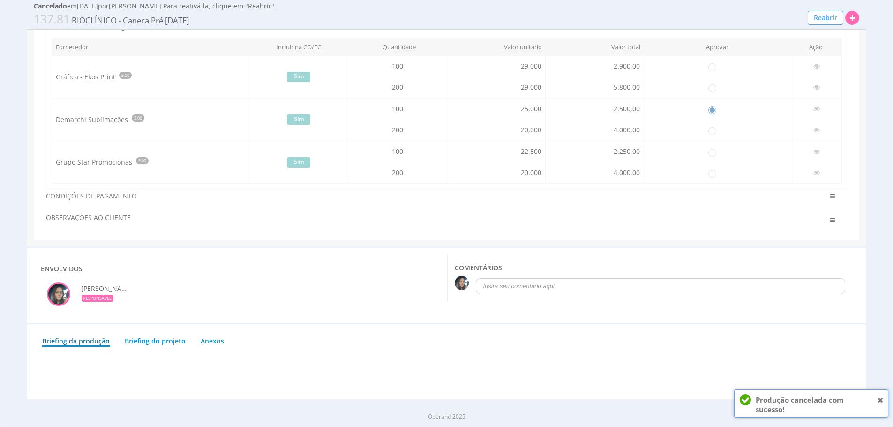
click at [835, 401] on div "Produção cancelada com sucesso! ASM_ALERT_DETAILS" at bounding box center [814, 404] width 119 height 19
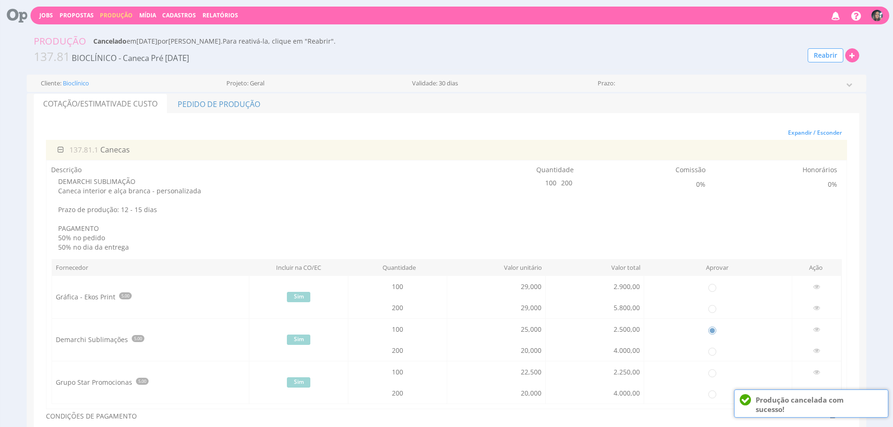
scroll to position [0, 0]
click at [122, 19] on link "Produção" at bounding box center [116, 16] width 33 height 8
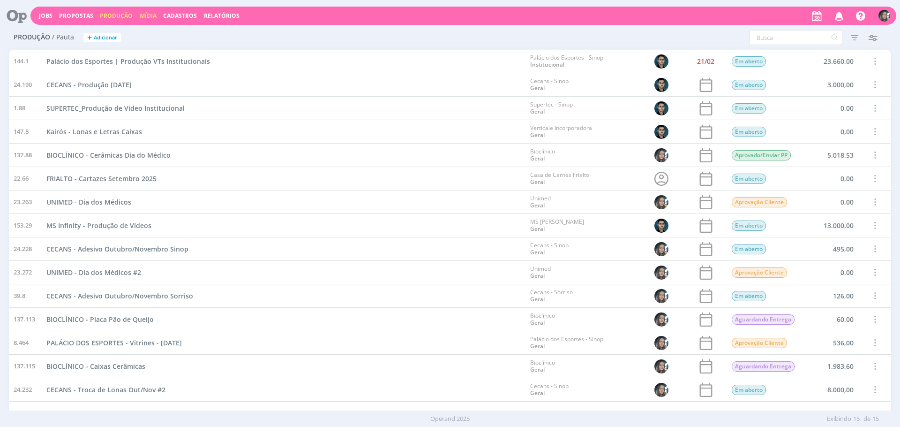
click at [147, 17] on link "Mídia" at bounding box center [148, 16] width 17 height 8
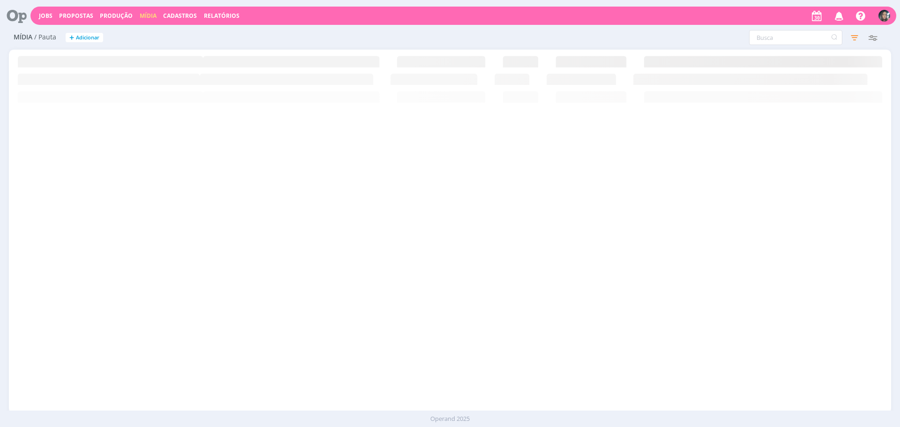
click at [81, 14] on span "Propostas" at bounding box center [76, 16] width 34 height 8
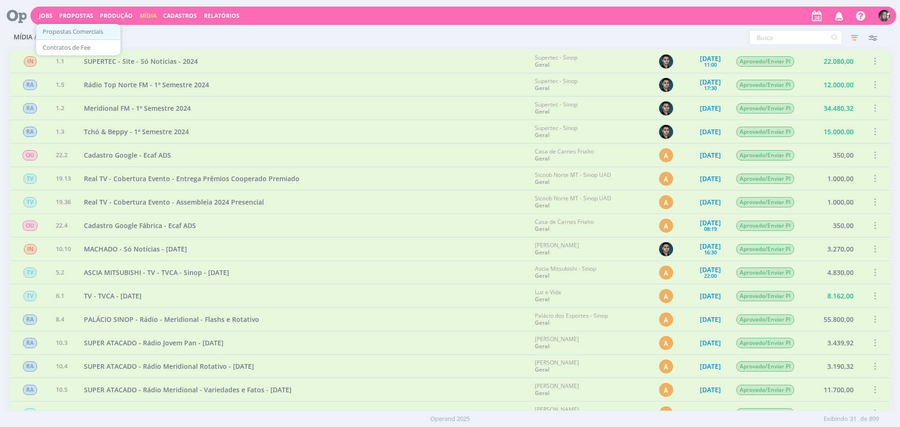
click at [86, 30] on link "Propostas Comerciais" at bounding box center [78, 31] width 79 height 15
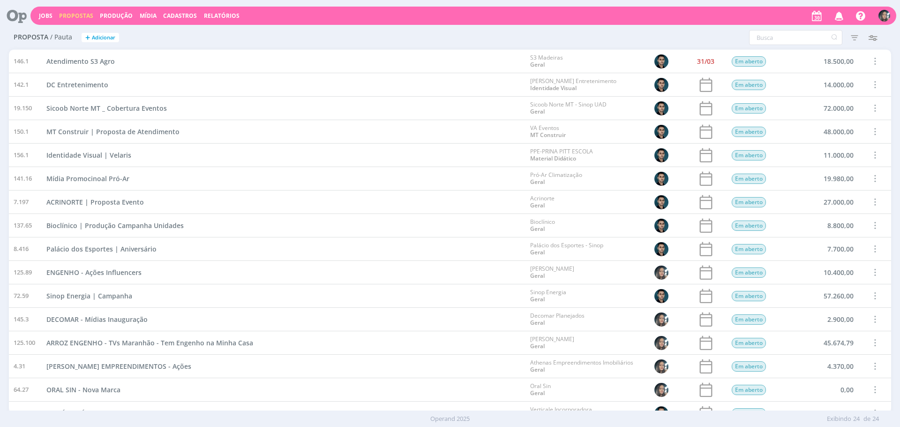
scroll to position [223, 0]
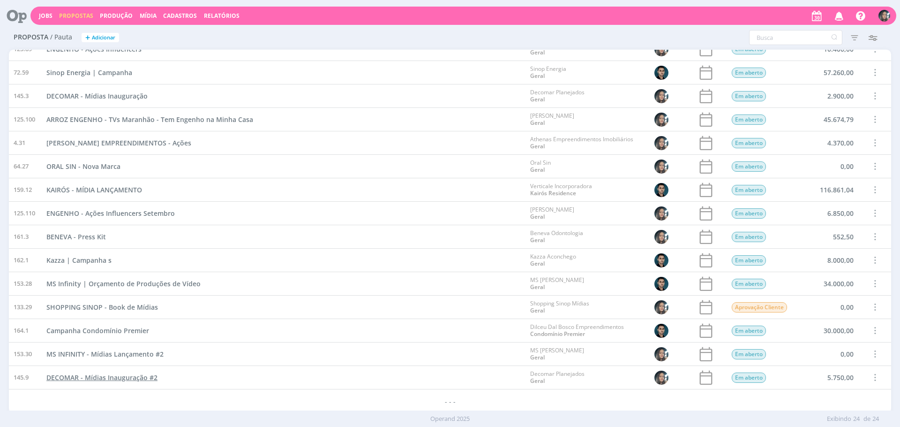
click at [83, 374] on span "DECOMAR - Mídias Inauguração #2" at bounding box center [101, 377] width 111 height 9
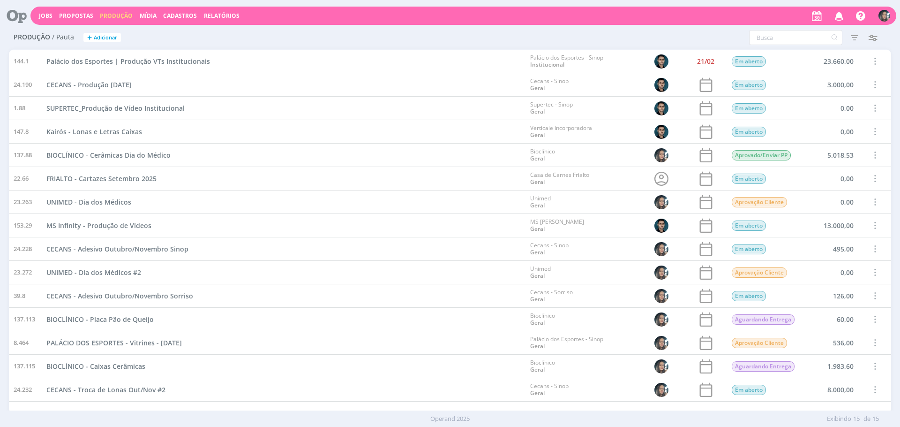
click at [57, 12] on button "Propostas" at bounding box center [76, 16] width 40 height 8
click at [45, 18] on link "Jobs" at bounding box center [46, 16] width 14 height 8
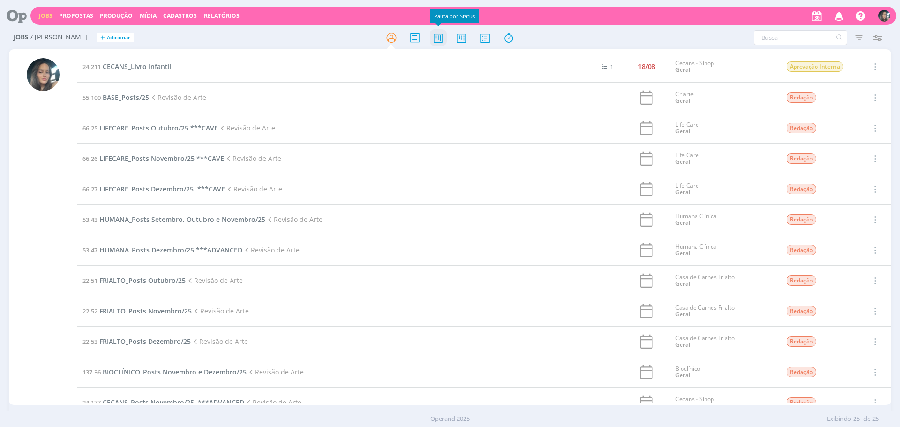
click at [446, 36] on icon at bounding box center [438, 38] width 17 height 18
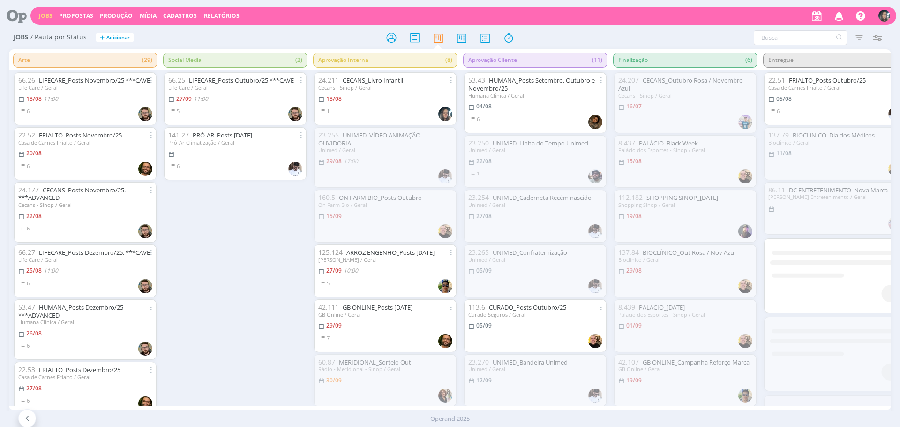
scroll to position [0, 925]
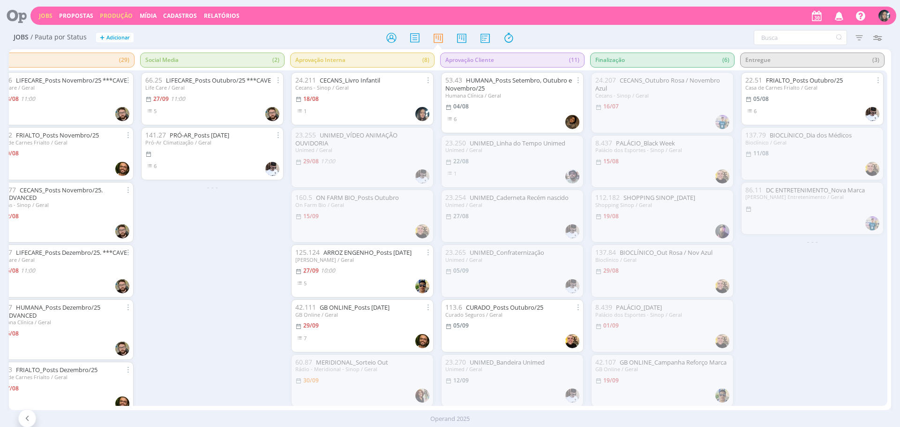
click at [115, 17] on link "Produção" at bounding box center [116, 16] width 33 height 8
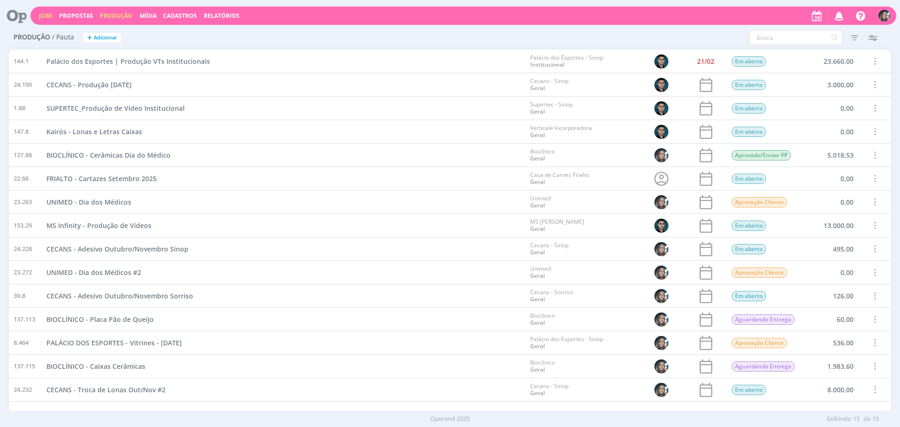
click at [43, 18] on link "Jobs" at bounding box center [46, 16] width 14 height 8
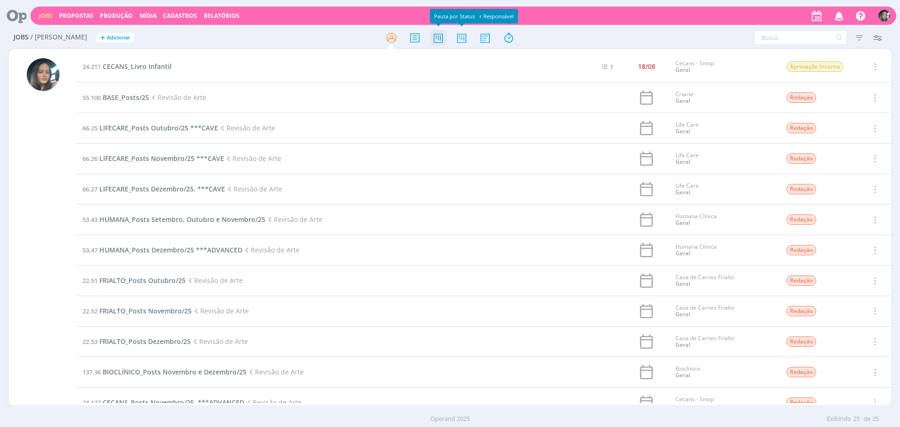
click at [441, 37] on icon at bounding box center [438, 38] width 17 height 18
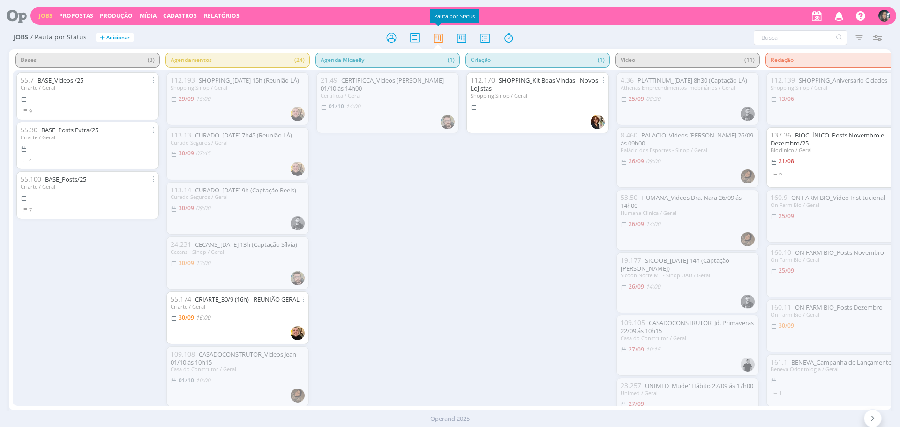
click at [119, 38] on span "Adicionar" at bounding box center [117, 38] width 23 height 6
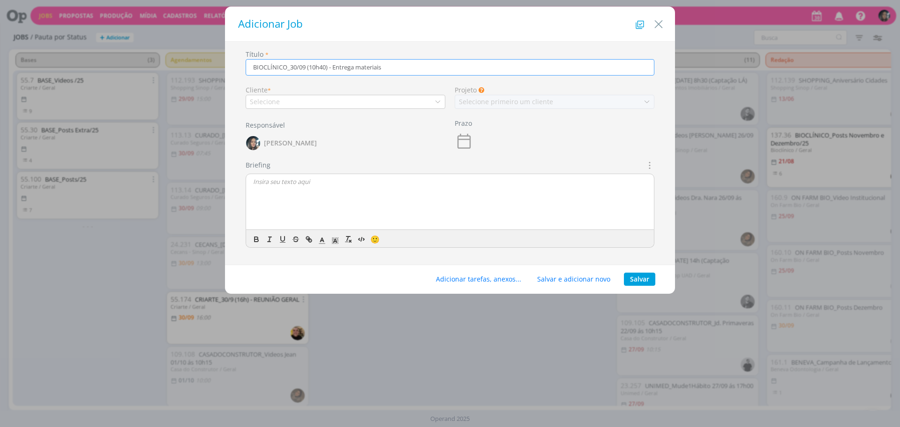
type input "BIOCLÍNICO_30/09 (10h40) - Entrega materiais"
click at [353, 105] on div "Selecione" at bounding box center [346, 102] width 200 height 14
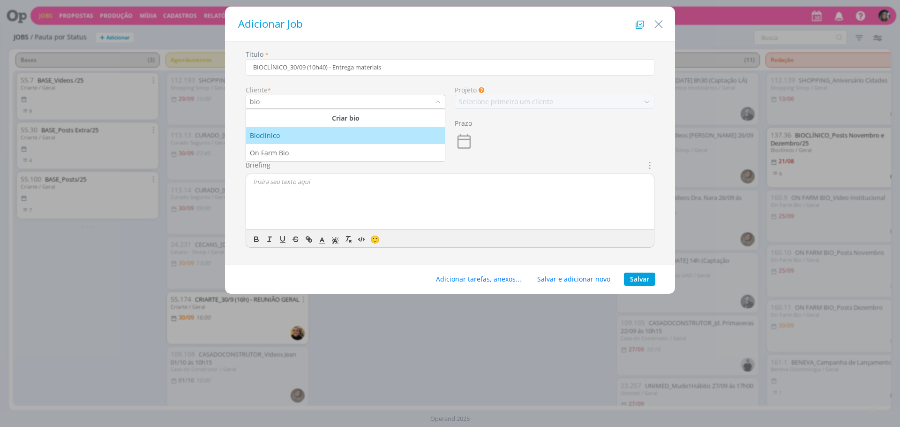
type input "bio"
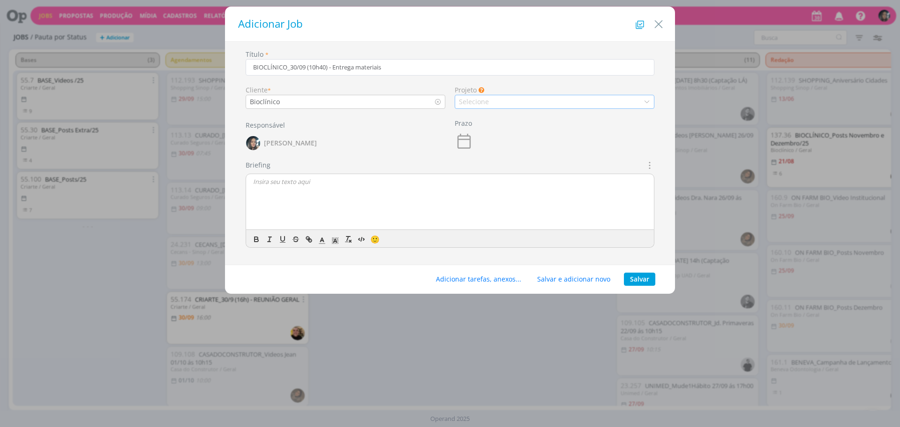
click at [534, 103] on div "Selecione" at bounding box center [555, 102] width 200 height 14
click at [530, 119] on div "Geral" at bounding box center [554, 118] width 191 height 10
click at [472, 143] on icon "dialog" at bounding box center [464, 141] width 19 height 19
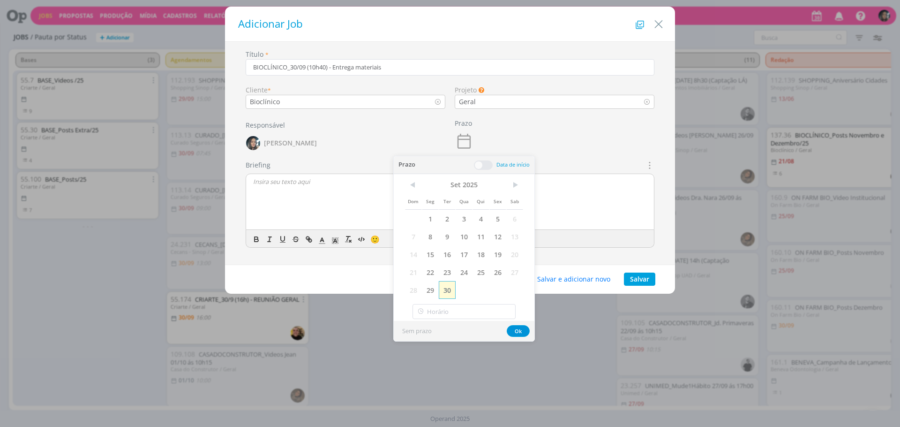
click at [441, 292] on span "30" at bounding box center [447, 290] width 17 height 18
click at [453, 311] on input "12:00" at bounding box center [464, 311] width 103 height 15
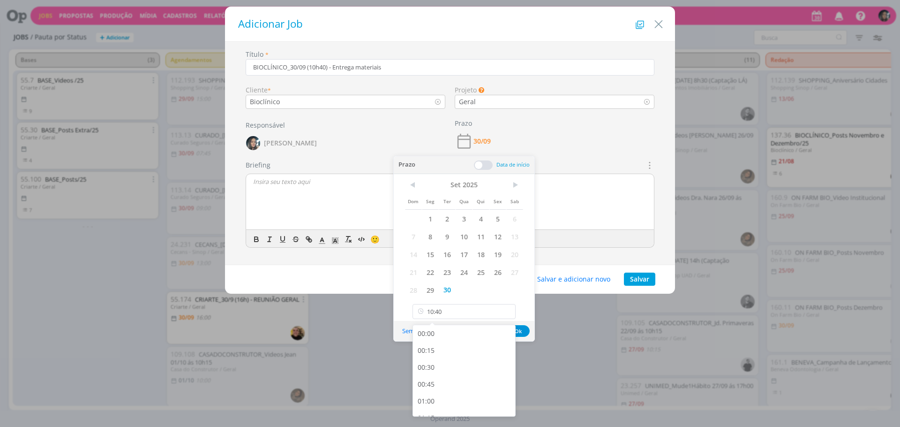
click at [510, 295] on div "Dom Seg Ter Qua Qui Sex Sab 1 2 3 4 5 6 7 8 9 10 11 12 13 14 15 16 17 18 19 20 …" at bounding box center [464, 238] width 118 height 121
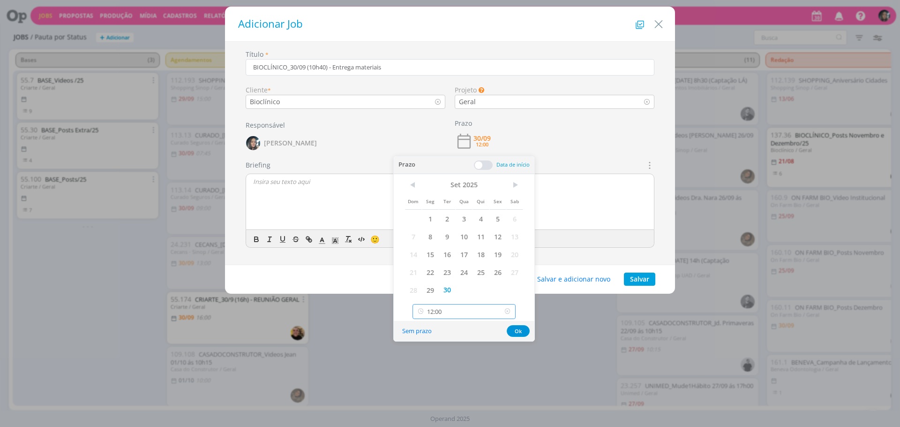
click at [482, 318] on input "12:00" at bounding box center [464, 311] width 103 height 15
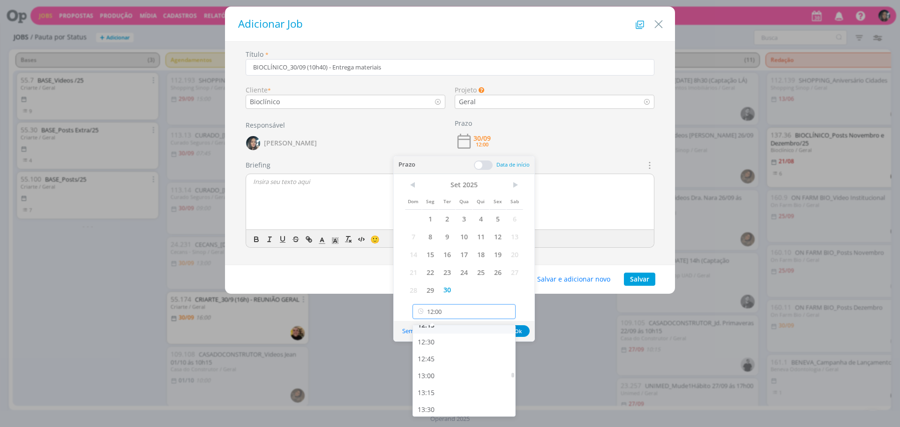
scroll to position [715, 0]
click at [461, 349] on div "10:45" at bounding box center [465, 344] width 105 height 17
type input "10:45"
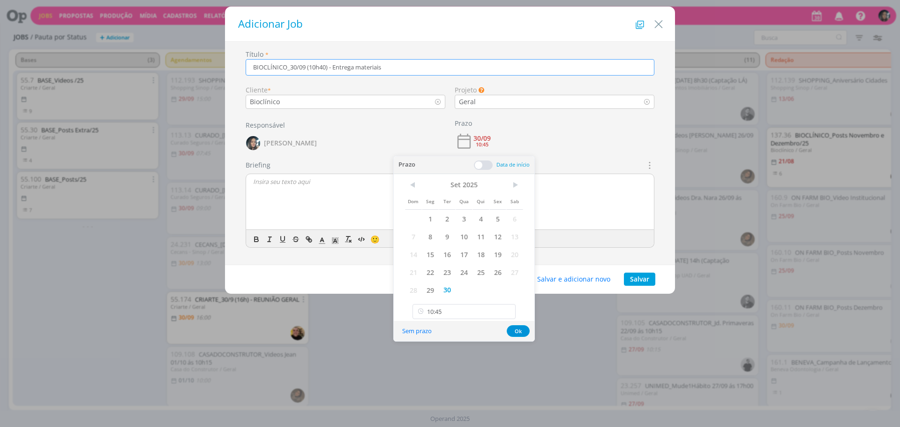
click at [327, 67] on input "BIOCLÍNICO_30/09 (10h40) - Entrega materiais" at bounding box center [450, 67] width 409 height 16
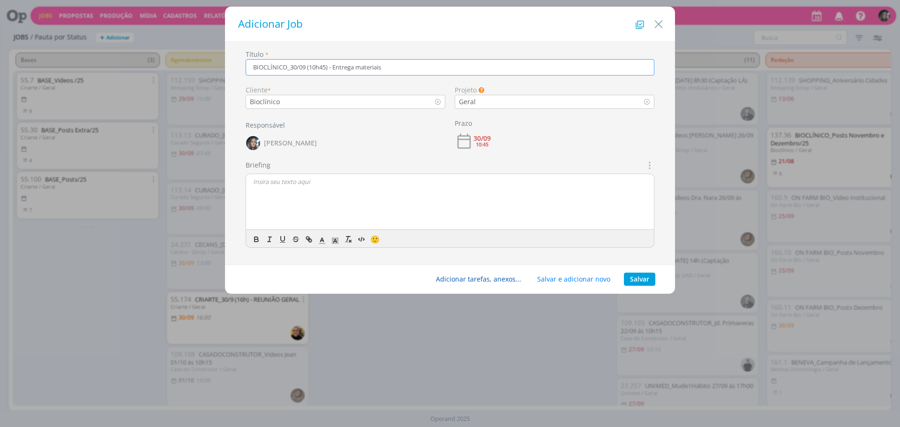
type input "BIOCLÍNICO_30/09 (10h45) - Entrega materiais"
click at [496, 278] on button "Adicionar tarefas, anexos..." at bounding box center [479, 278] width 98 height 13
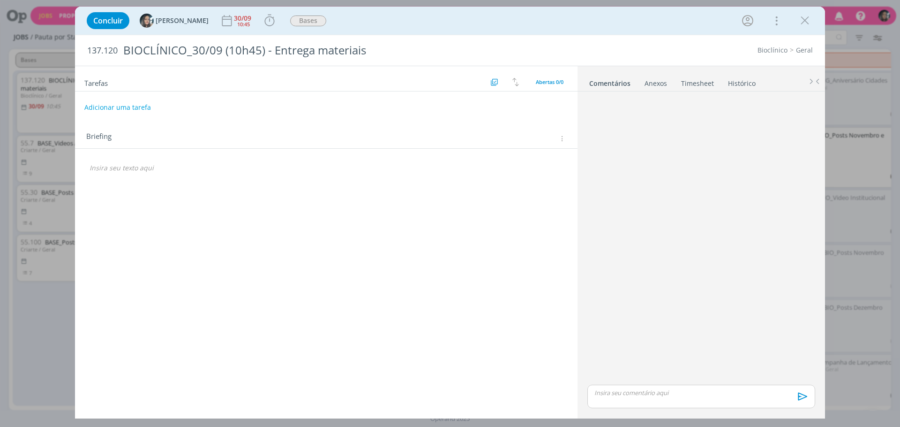
click at [27, 302] on div "Concluir Amanda 30/09 10:45 Iniciar Apontar Data * 30/09/2025 Horas * 00:00 Tar…" at bounding box center [450, 213] width 900 height 427
click at [804, 20] on icon "dialog" at bounding box center [805, 21] width 14 height 14
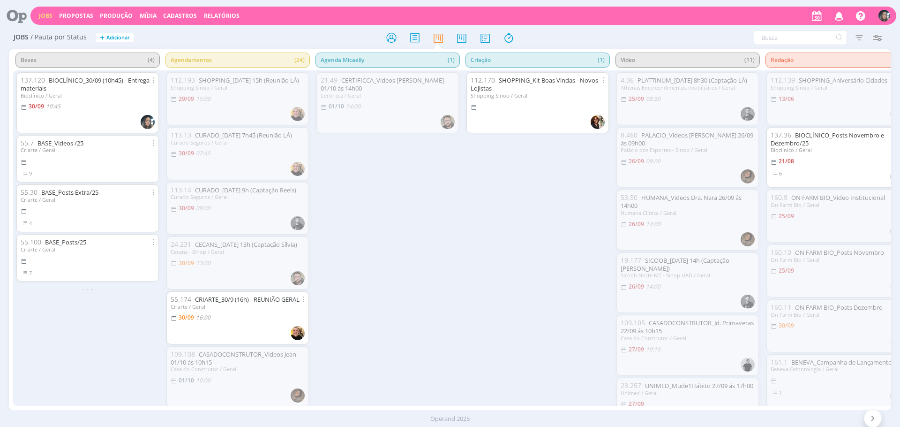
click at [103, 112] on div "137.120 BIOCLÍNICO_30/09 (10h45) - Entrega materiais Bioclínico / Geral 30/09 1…" at bounding box center [88, 102] width 134 height 53
click at [104, 74] on div "137.120 BIOCLÍNICO_30/09 (10h45) - Entrega materiais Bioclínico / Geral 30/09 1…" at bounding box center [87, 102] width 143 height 61
click at [104, 81] on link "BIOCLÍNICO_30/09 (10h45) - Entrega materiais" at bounding box center [85, 84] width 129 height 16
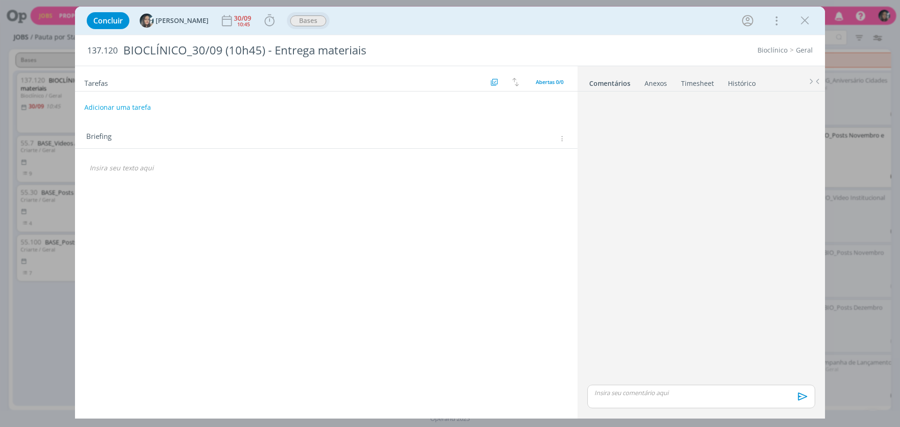
click at [290, 23] on span "Bases" at bounding box center [308, 20] width 36 height 11
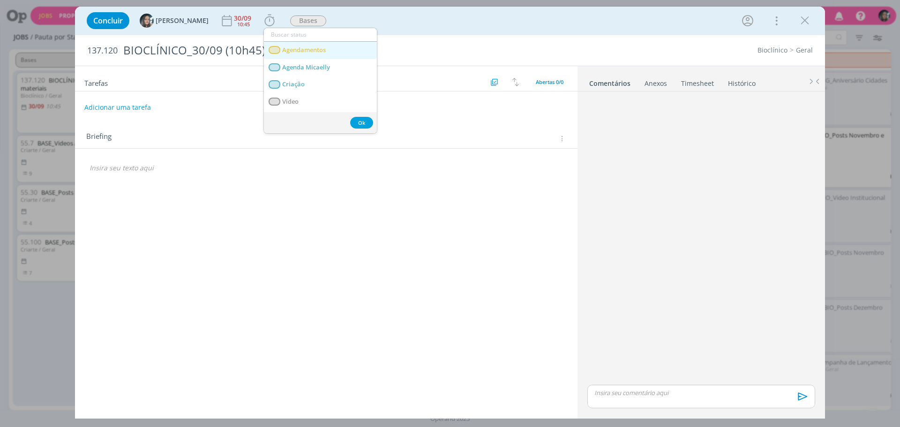
click at [339, 52] on link "Agendamentos" at bounding box center [320, 50] width 113 height 17
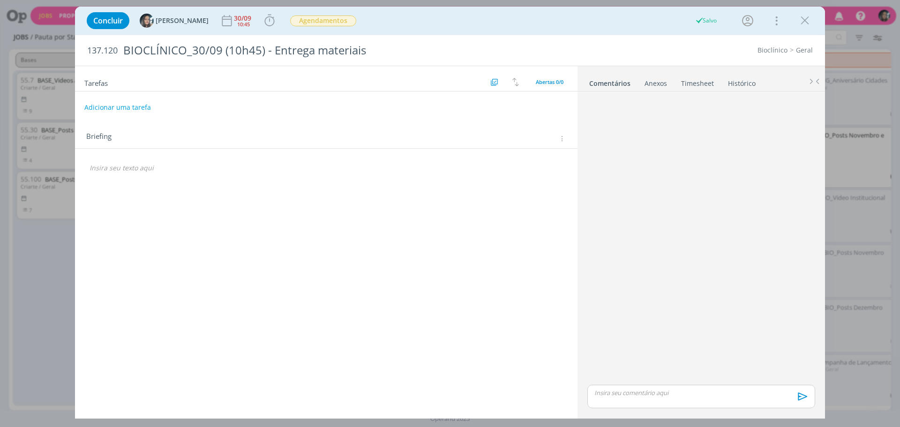
drag, startPoint x: 799, startPoint y: 14, endPoint x: 552, endPoint y: 56, distance: 250.6
click at [799, 14] on icon "dialog" at bounding box center [805, 21] width 14 height 14
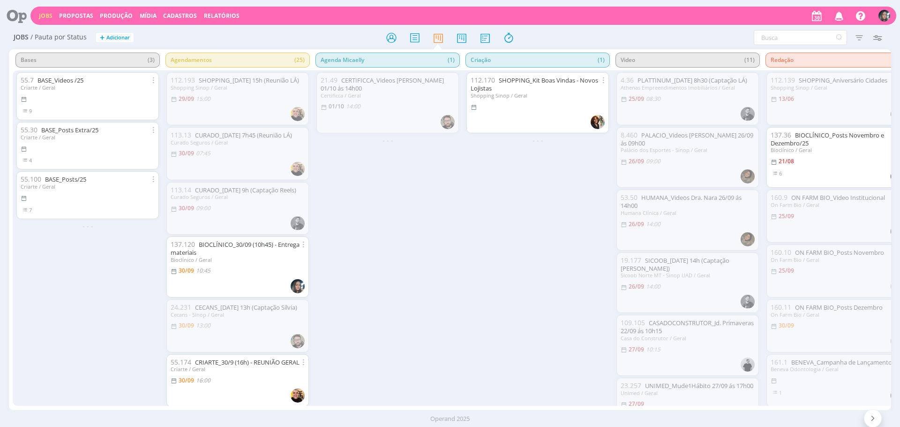
click at [393, 286] on div "21.49 CERTIFICCA_Videos Silvia 01/10 ás 14h00 Certificca / Geral 01/10 14:00 - …" at bounding box center [388, 237] width 150 height 335
